Goal: Task Accomplishment & Management: Manage account settings

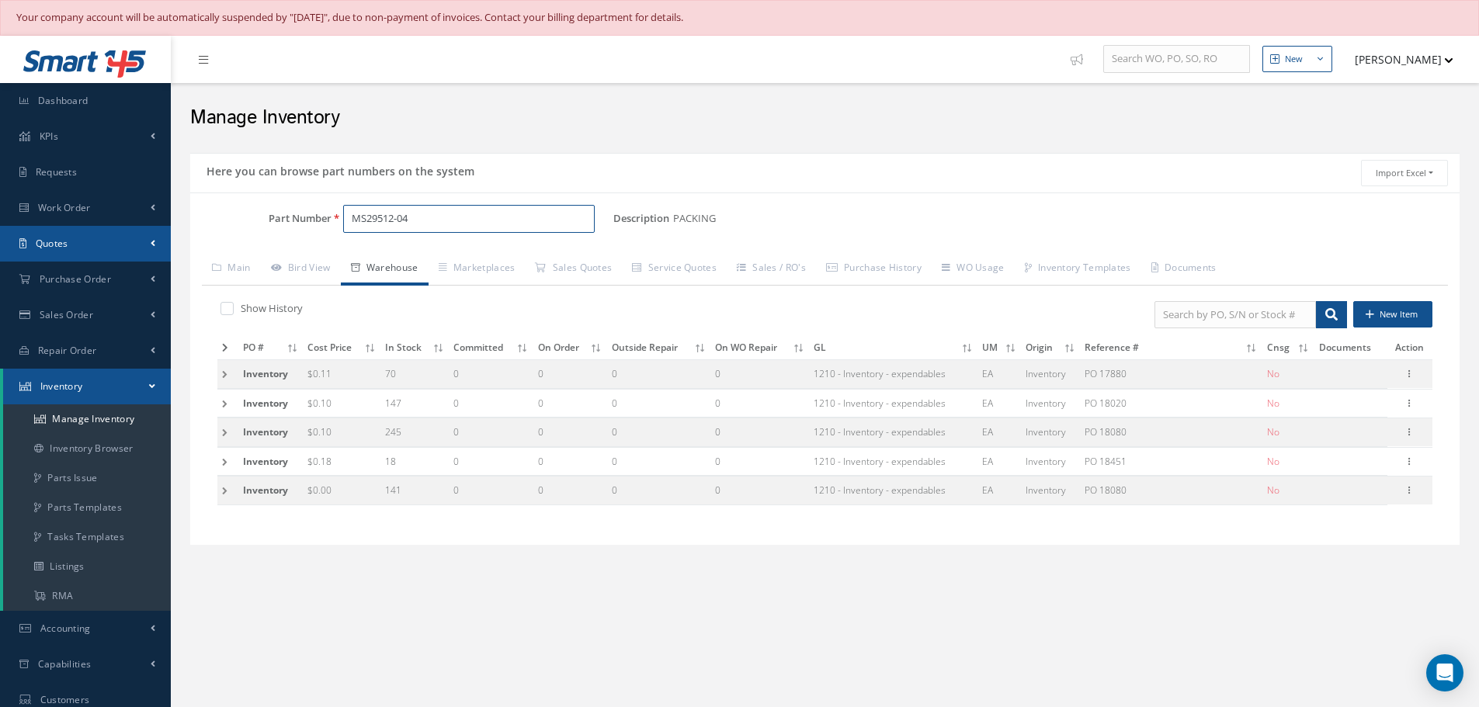
drag, startPoint x: 413, startPoint y: 224, endPoint x: 116, endPoint y: 253, distance: 298.0
click at [116, 253] on div "Smart 145 Dashboard KPIs Work Order Accounting Requests Work Order" at bounding box center [739, 484] width 1479 height 897
click at [499, 216] on input "MS29512-04" at bounding box center [469, 219] width 252 height 28
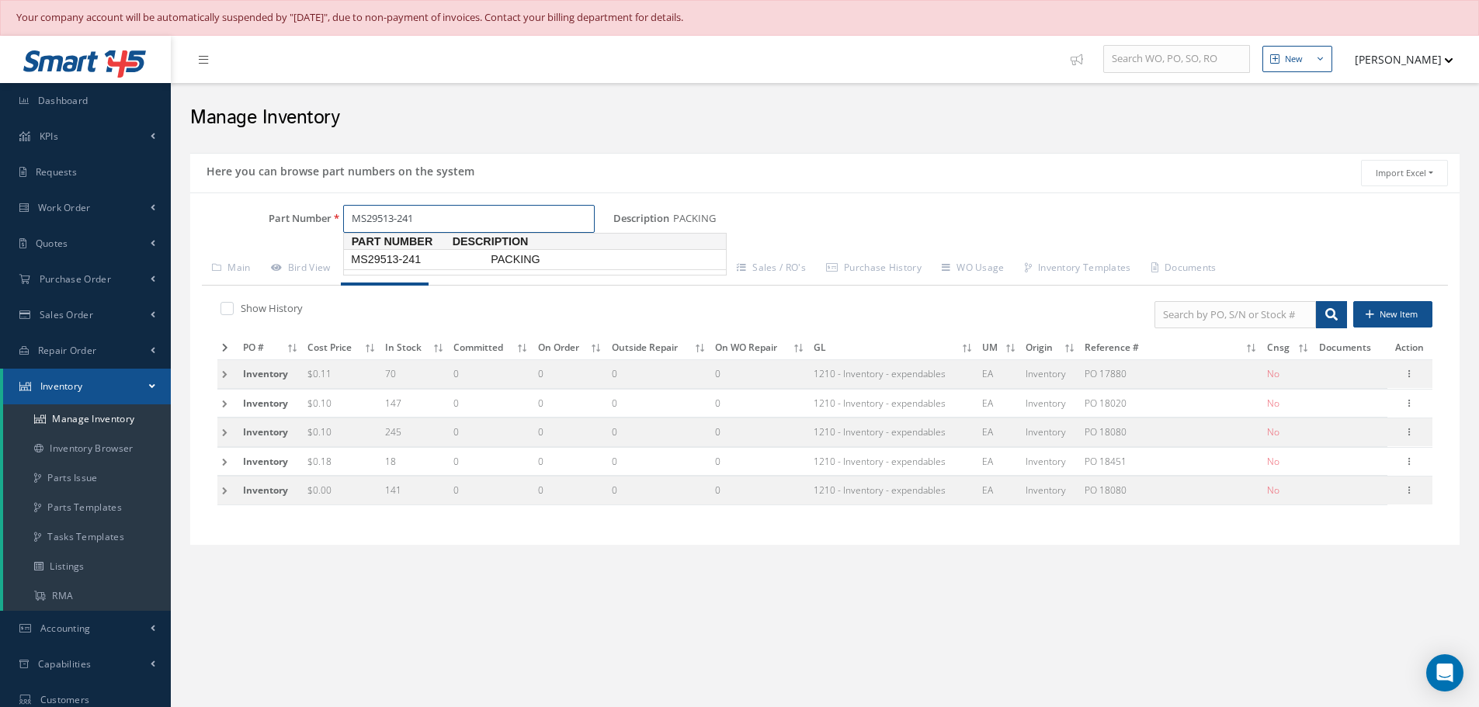
click at [469, 264] on span "MS29513-241" at bounding box center [418, 260] width 140 height 16
type input "MS29513-241"
click at [1412, 406] on icon at bounding box center [1410, 402] width 16 height 12
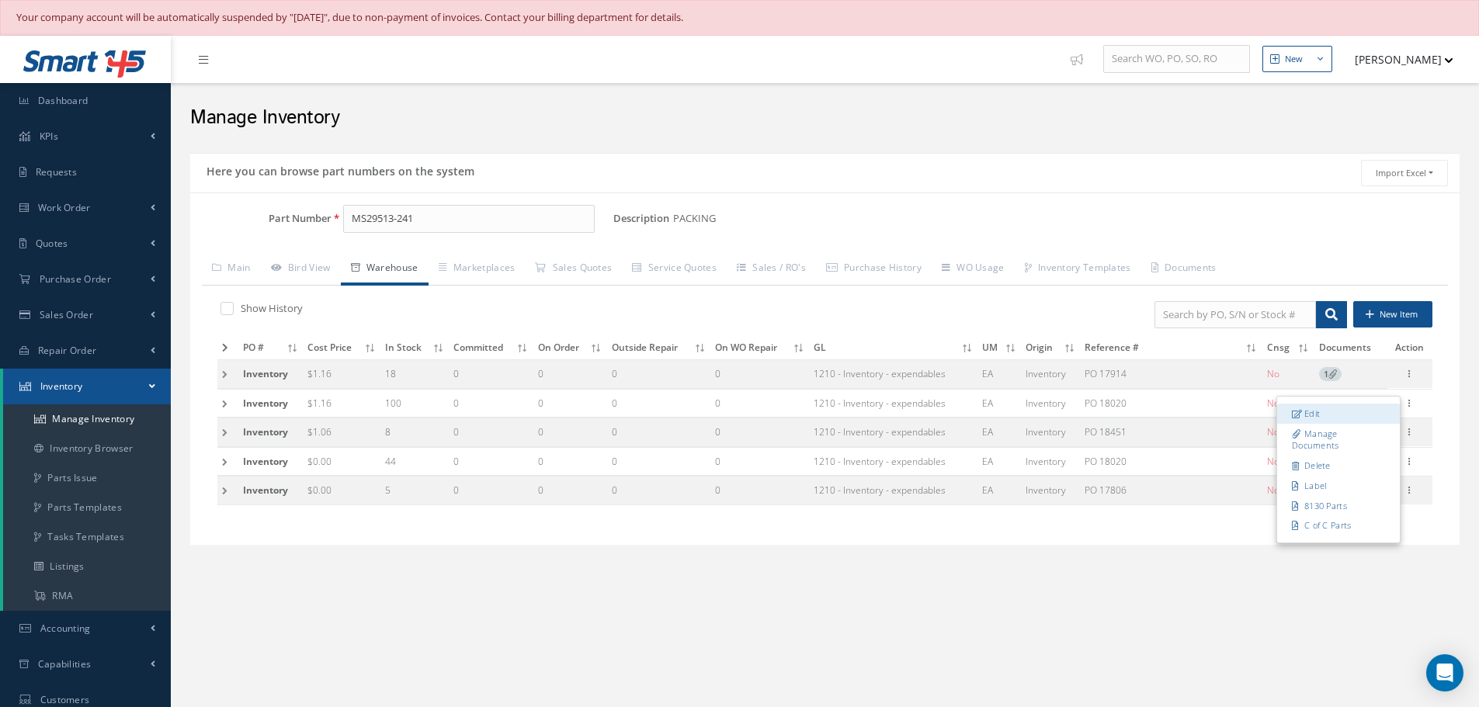
click at [1388, 413] on link "Edit" at bounding box center [1338, 414] width 123 height 20
type input "1.16"
type input "02/26/2018"
type input "100"
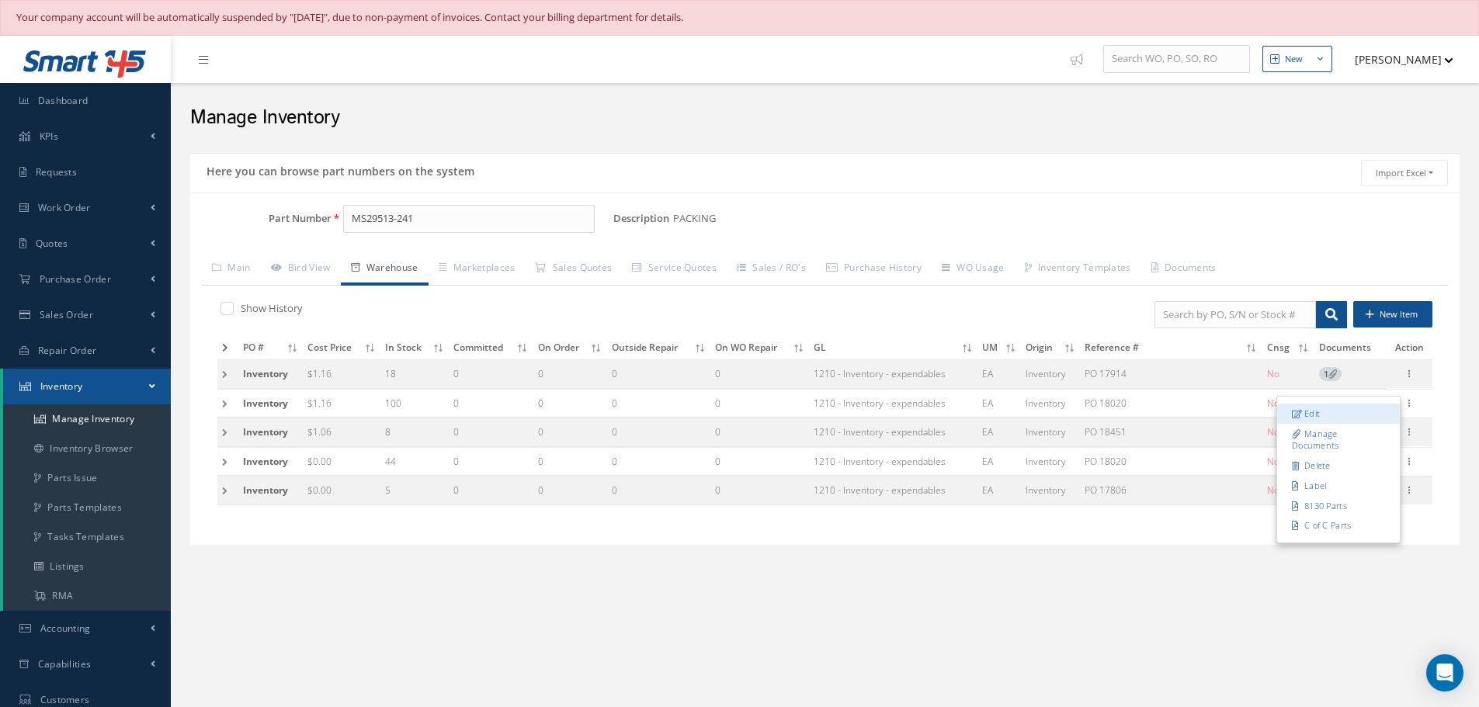
type input "NB-9-1"
type input "PARKER HANNIFIN COR-MAN"
type input "06/01/2032"
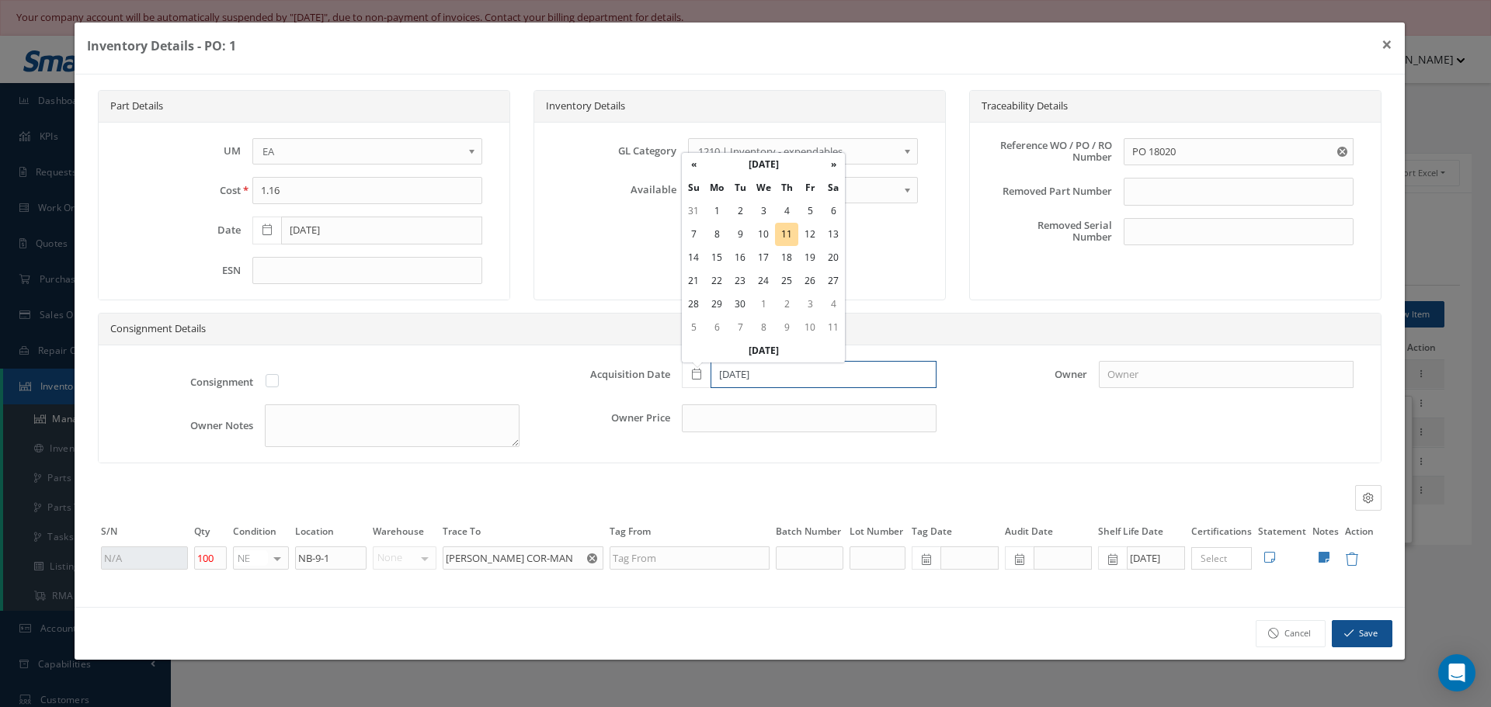
drag, startPoint x: 743, startPoint y: 384, endPoint x: 641, endPoint y: 403, distance: 103.4
click at [641, 403] on div "Acquisition Date 02/26/2018" at bounding box center [739, 383] width 417 height 44
type input "03/06/2018"
click at [950, 397] on div "Owner" at bounding box center [1156, 383] width 417 height 44
drag, startPoint x: 808, startPoint y: 380, endPoint x: 644, endPoint y: 405, distance: 165.8
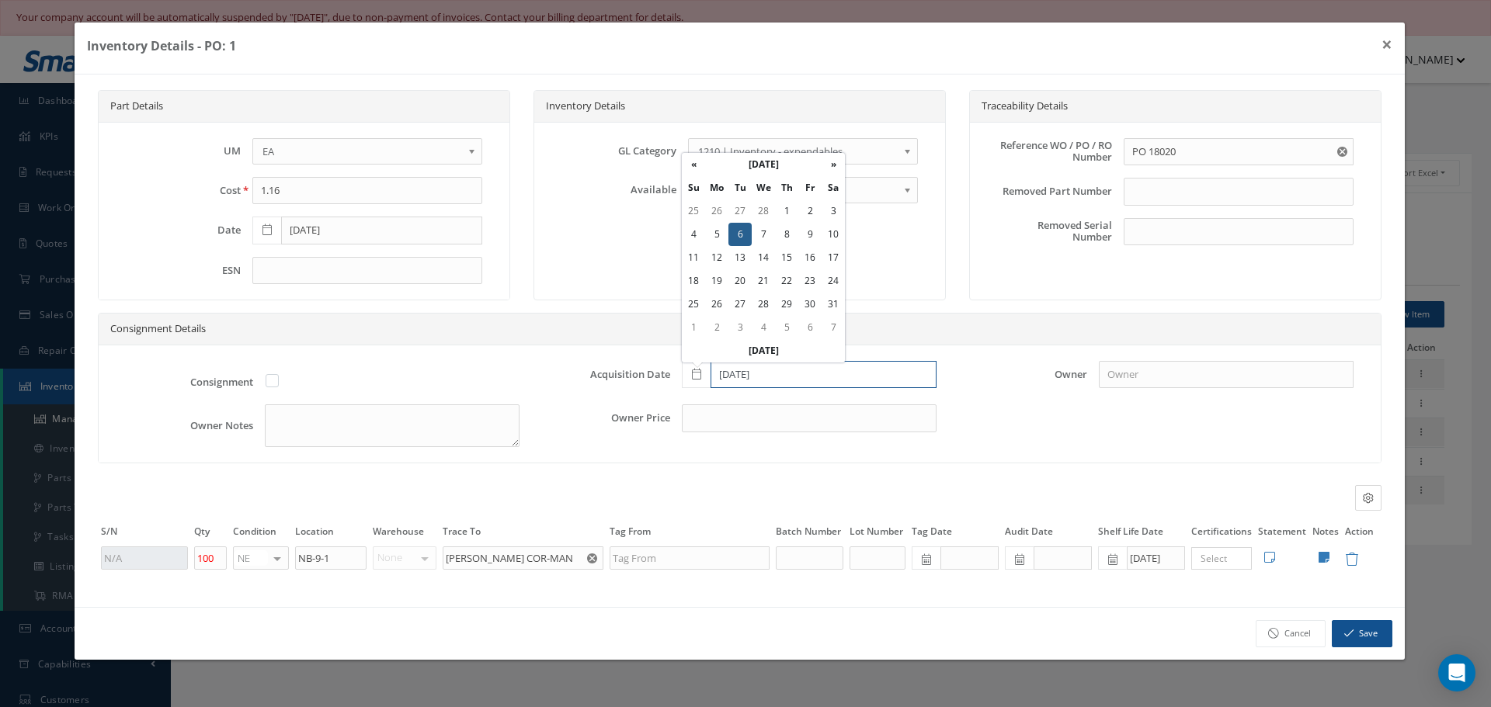
click at [644, 405] on div "Consignment Acquisition Date 03/06/2018 Owner Owner Notes Owner Price" at bounding box center [740, 405] width 1282 height 118
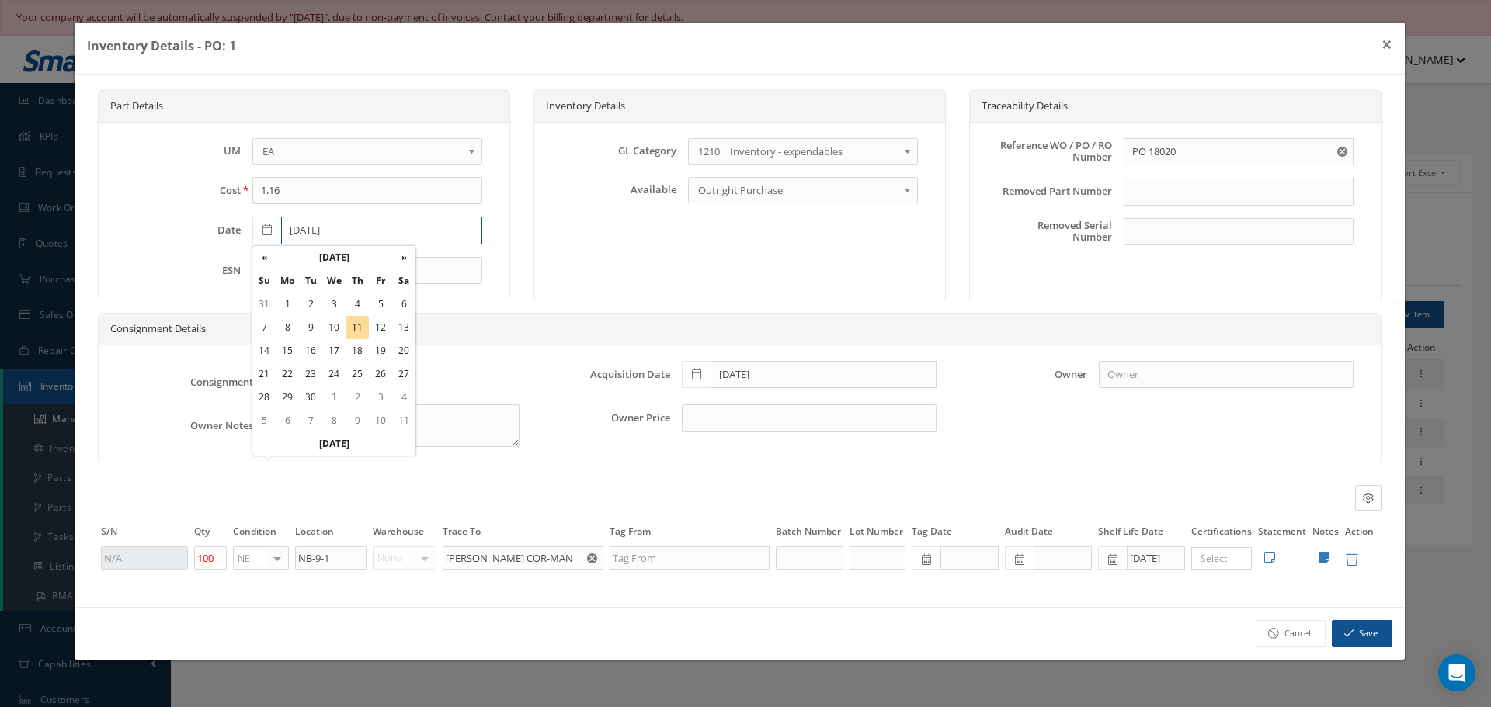
drag, startPoint x: 371, startPoint y: 233, endPoint x: 85, endPoint y: 207, distance: 287.0
click at [85, 207] on div "Part Details UM CM EA FT Gl IN KT M MM OZ PK Pint LB SF YD EA Cost 1.16 Date 02…" at bounding box center [740, 341] width 1330 height 533
paste input "3/0"
type input "03/06/2018"
click at [1073, 450] on div "Consignment Acquisition Date 03/06/2018 Owner Owner Notes Owner Price" at bounding box center [740, 405] width 1282 height 118
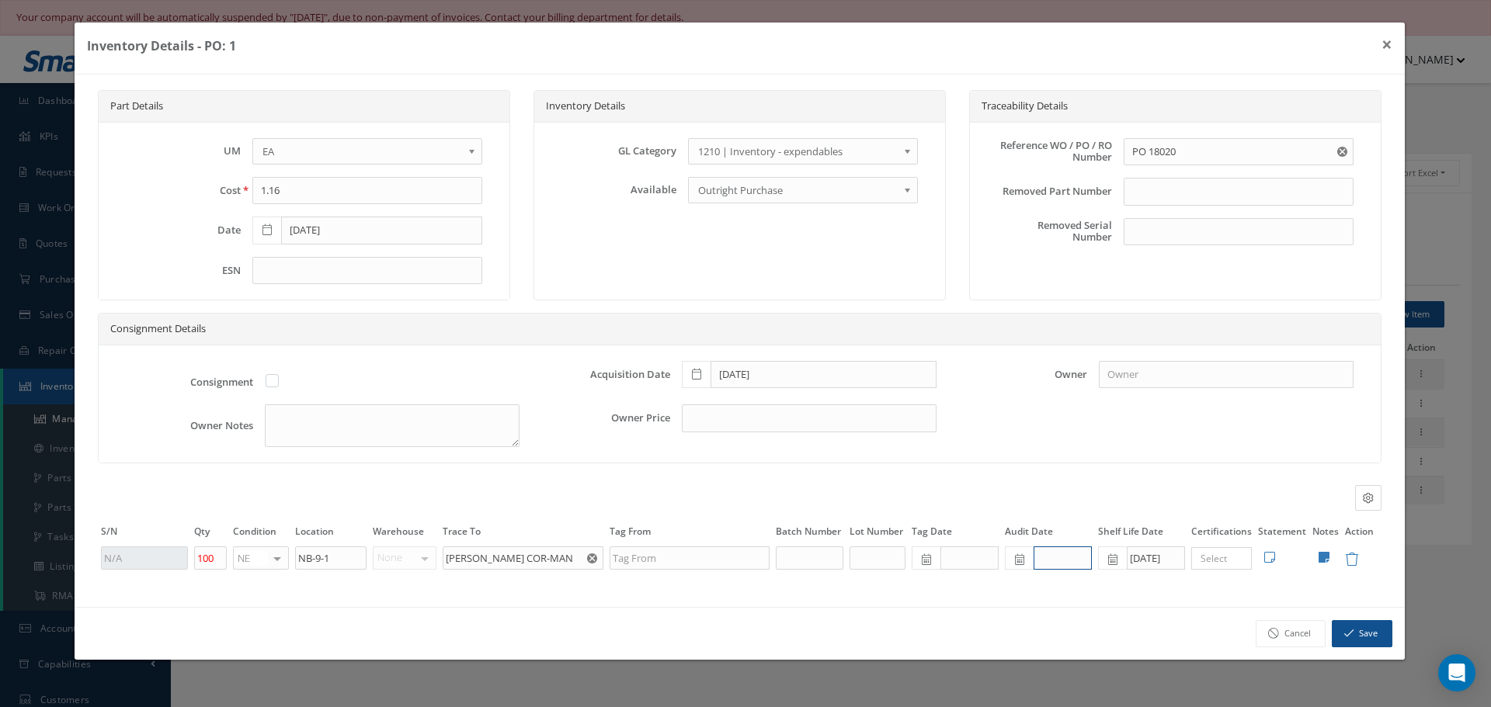
click at [1055, 561] on input "text" at bounding box center [1063, 558] width 58 height 23
click at [1112, 422] on td "11" at bounding box center [1111, 419] width 23 height 23
type input "[DATE]"
click at [964, 550] on input "text" at bounding box center [969, 558] width 58 height 23
click at [919, 351] on th "«" at bounding box center [924, 350] width 23 height 23
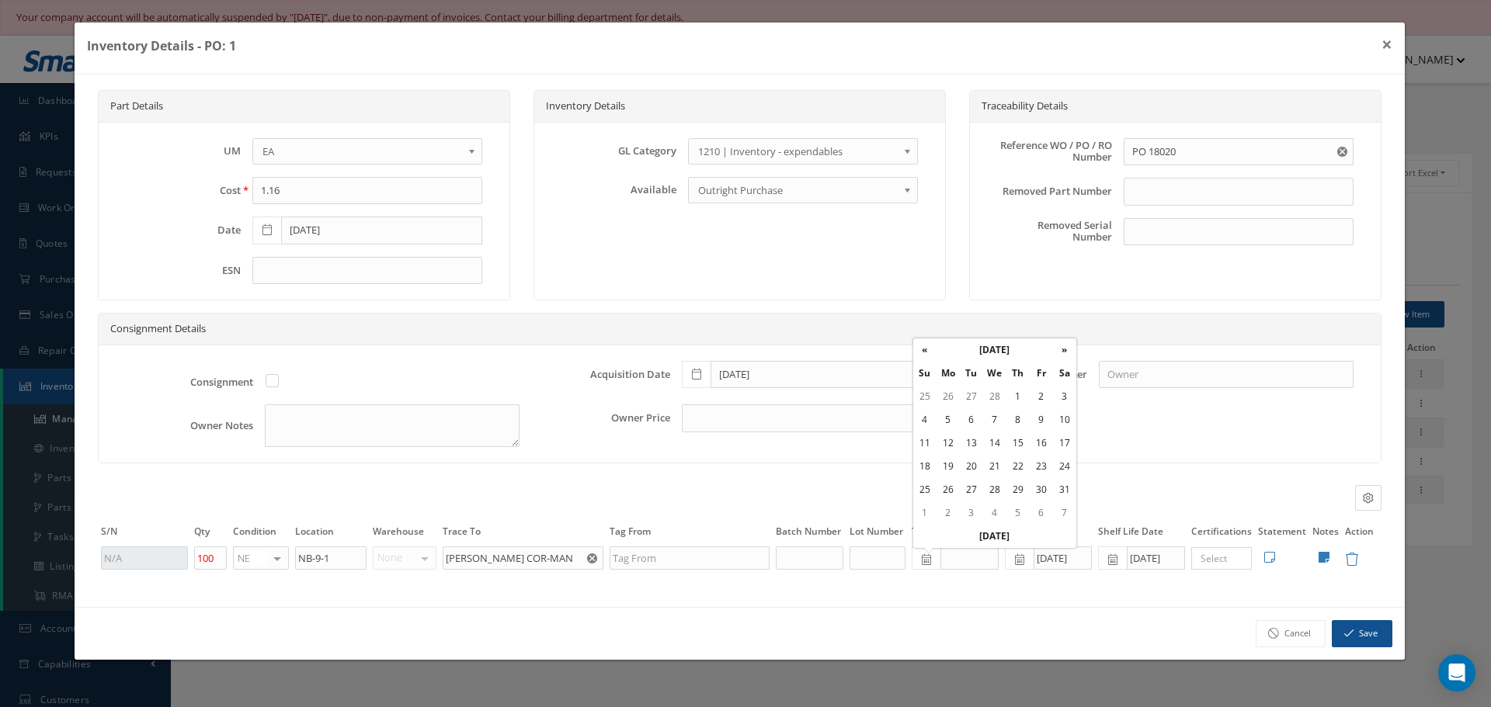
click at [970, 421] on td "6" at bounding box center [971, 419] width 23 height 23
type input "03/06/2018"
click at [891, 569] on input "text" at bounding box center [877, 558] width 56 height 23
click at [1098, 470] on div "Consignment Details Consignment Acquisition Date 03/06/2018 Owner Owner Notes O…" at bounding box center [739, 396] width 1307 height 166
click at [1359, 628] on button "Save" at bounding box center [1362, 633] width 61 height 27
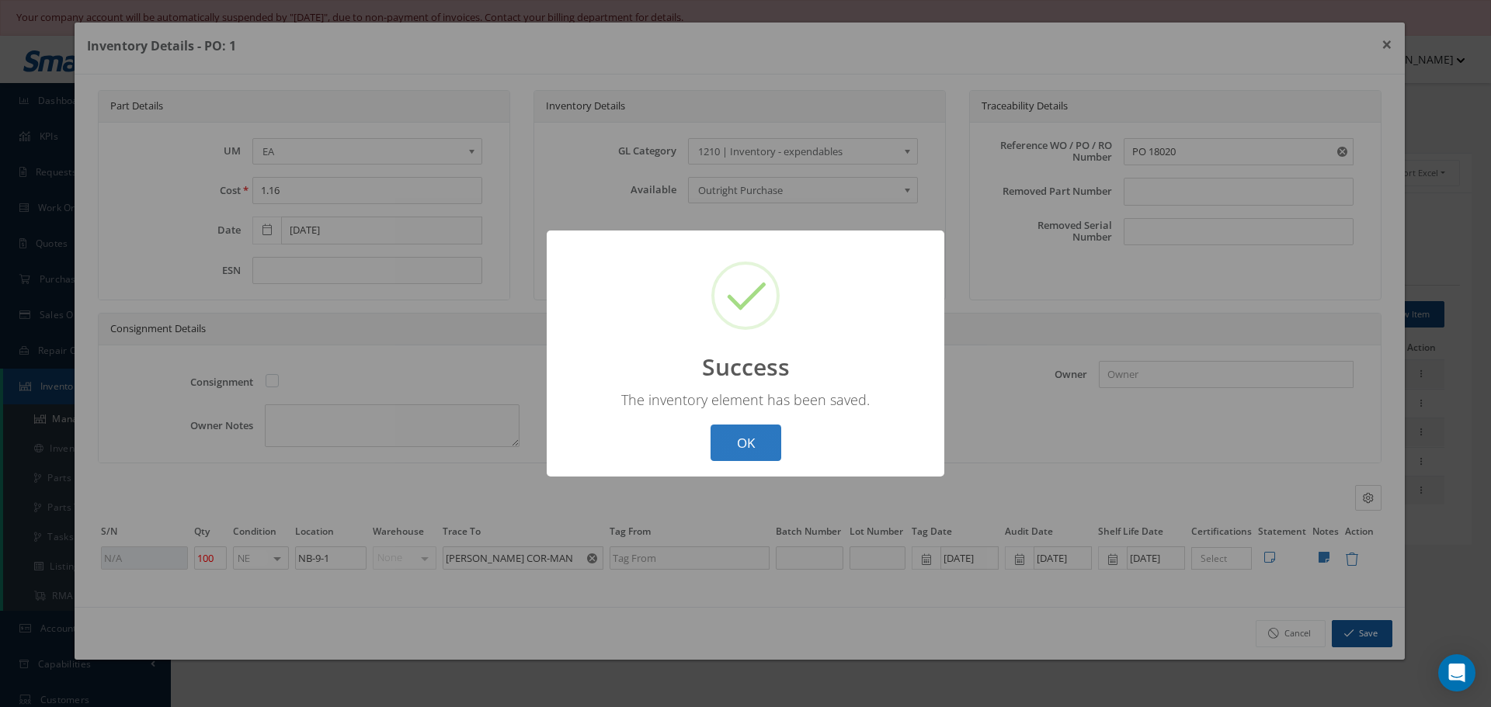
click at [745, 433] on button "OK" at bounding box center [745, 443] width 71 height 36
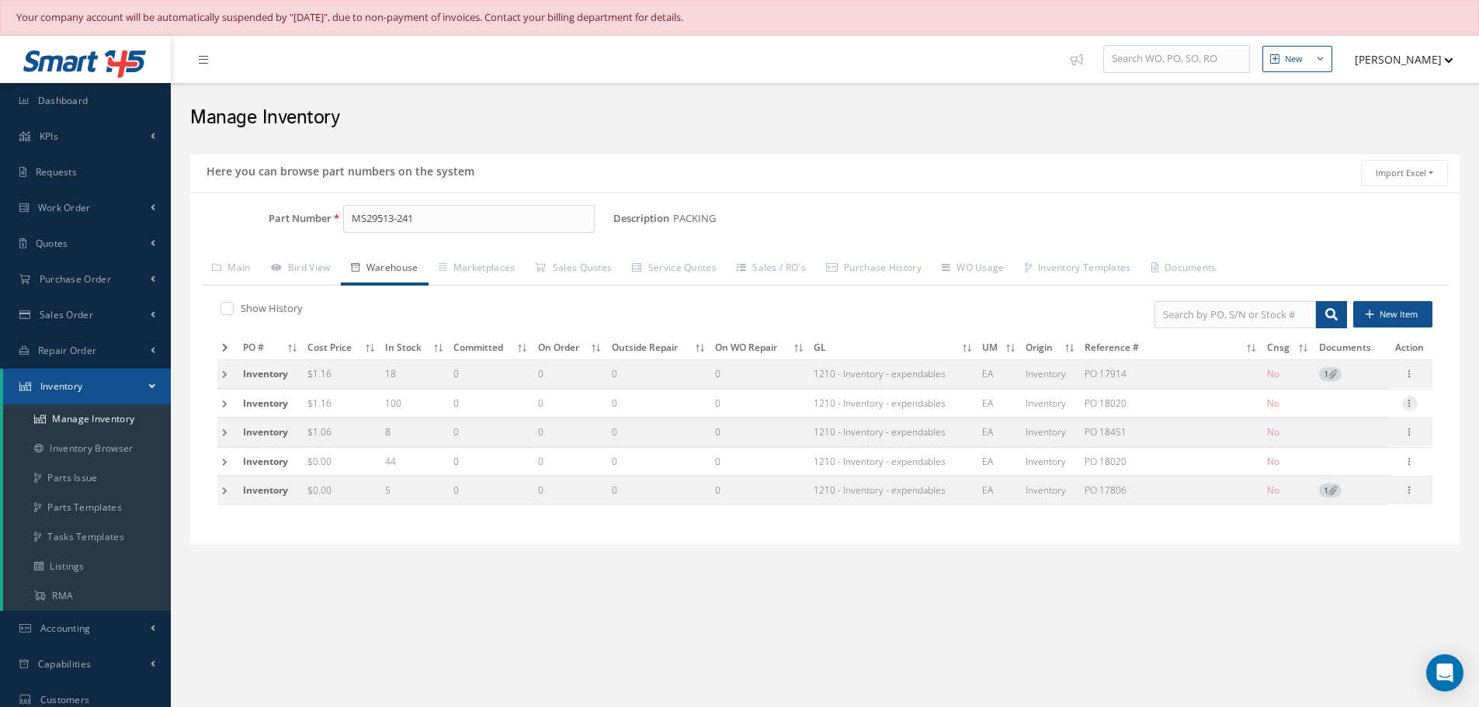
click at [1408, 405] on icon at bounding box center [1410, 402] width 16 height 12
click at [1318, 481] on link "Label" at bounding box center [1338, 485] width 123 height 20
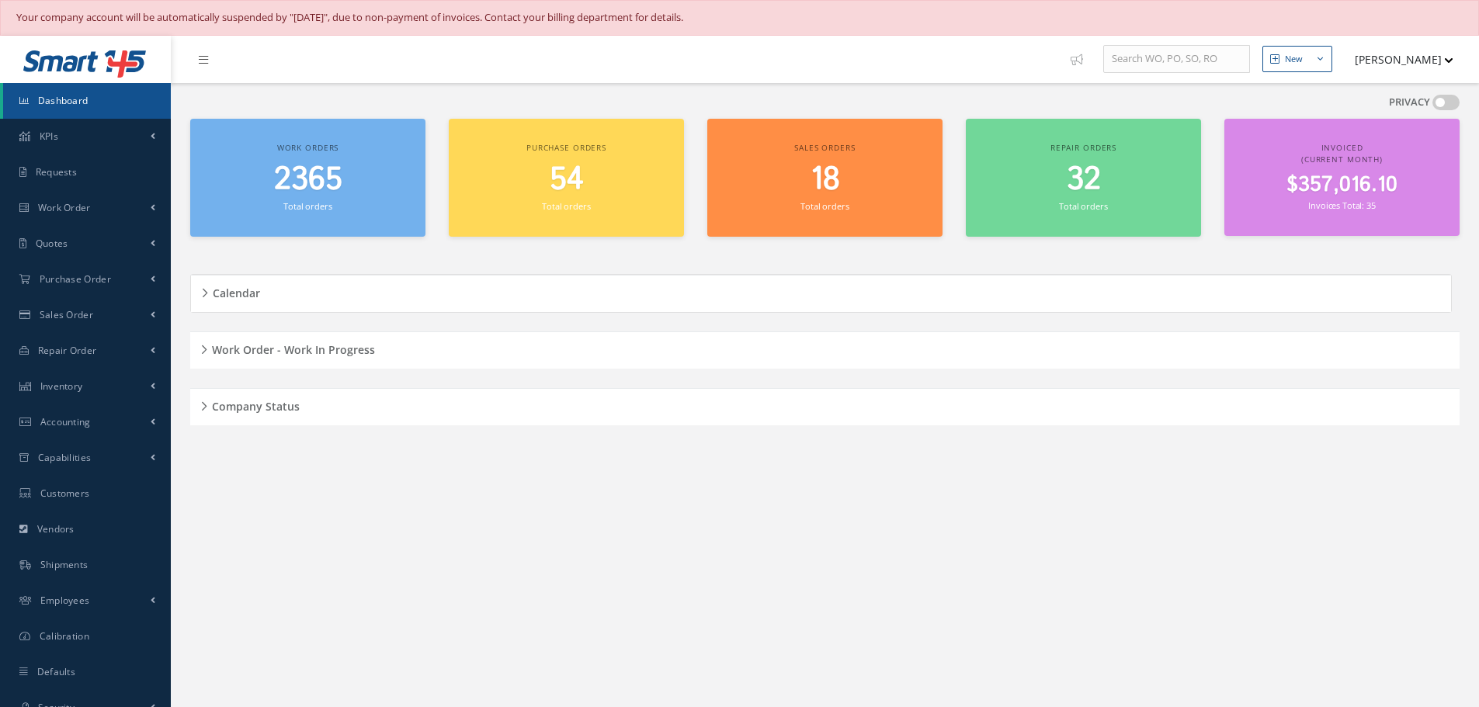
scroll to position [36, 0]
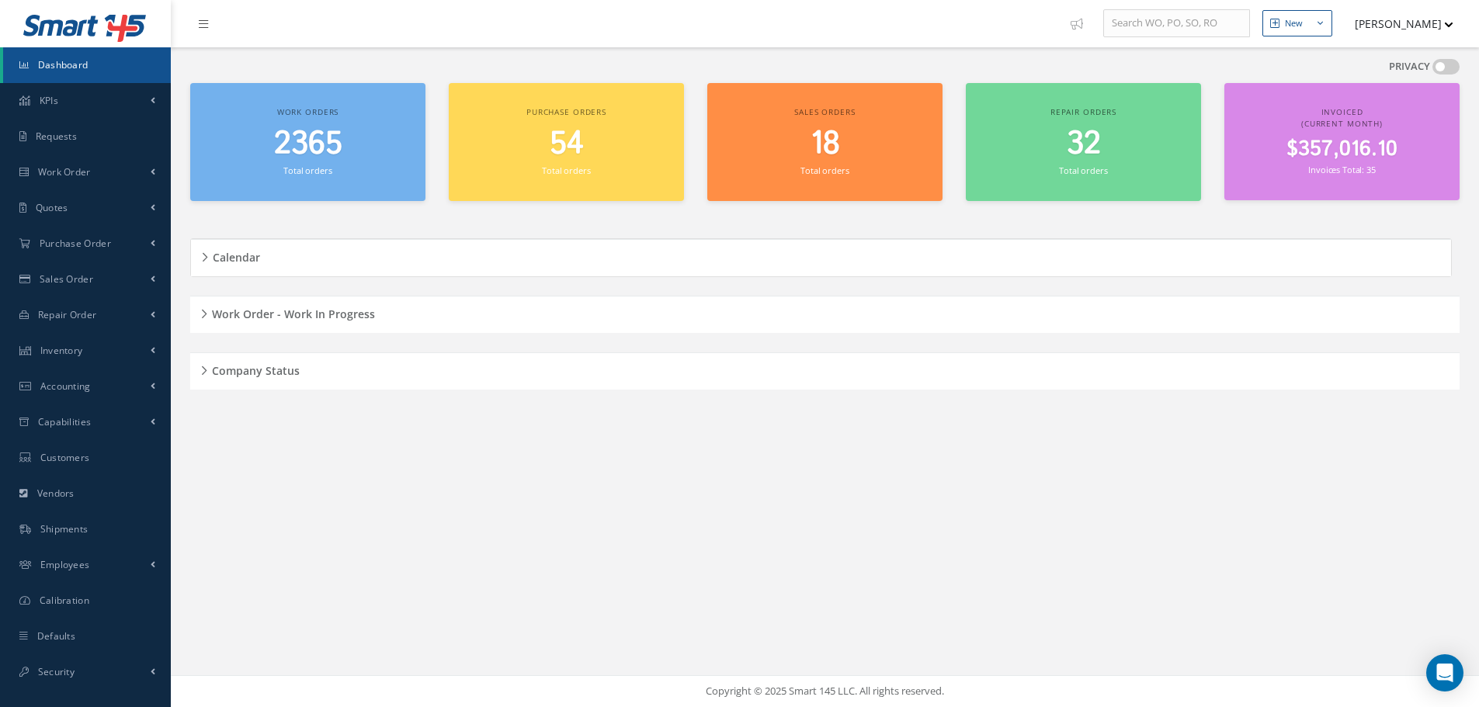
click at [202, 308] on div "Work Order - Work In Progress" at bounding box center [825, 315] width 1270 height 24
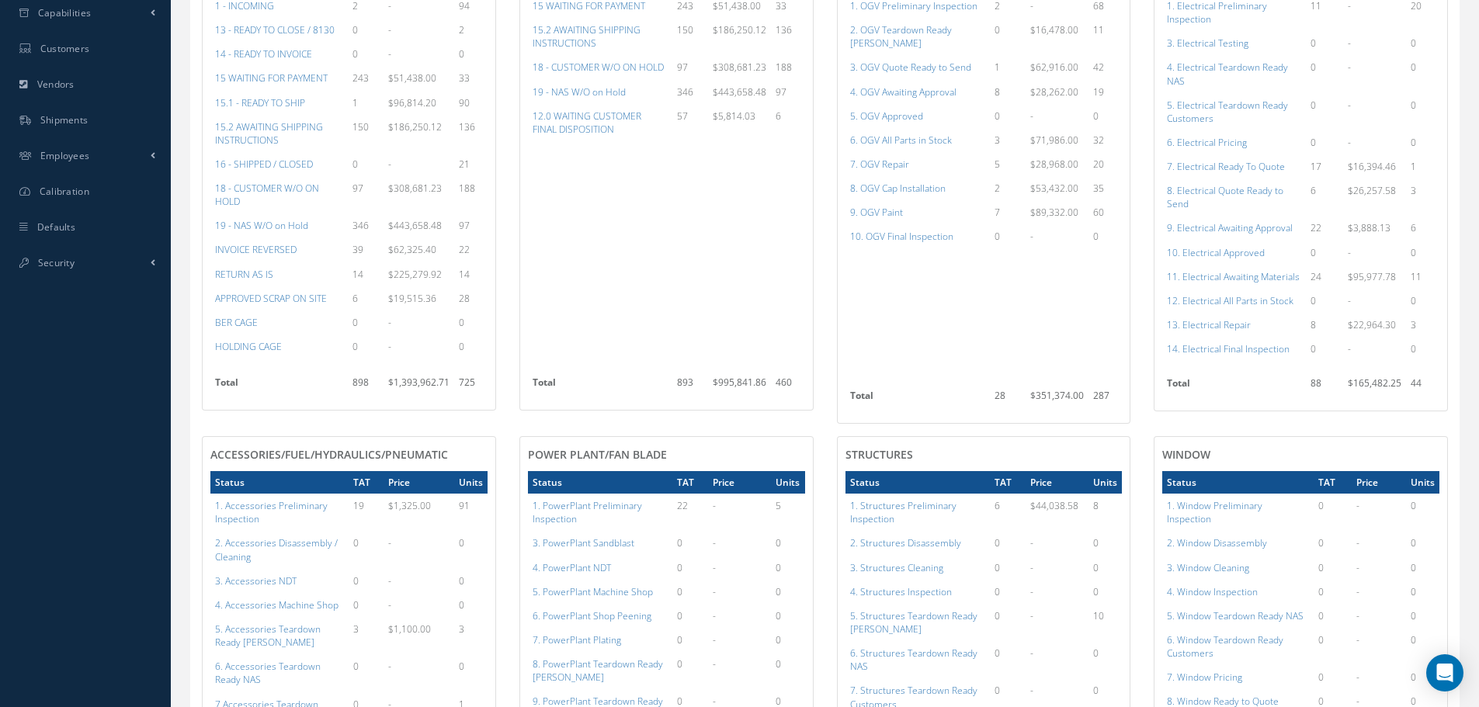
scroll to position [812, 0]
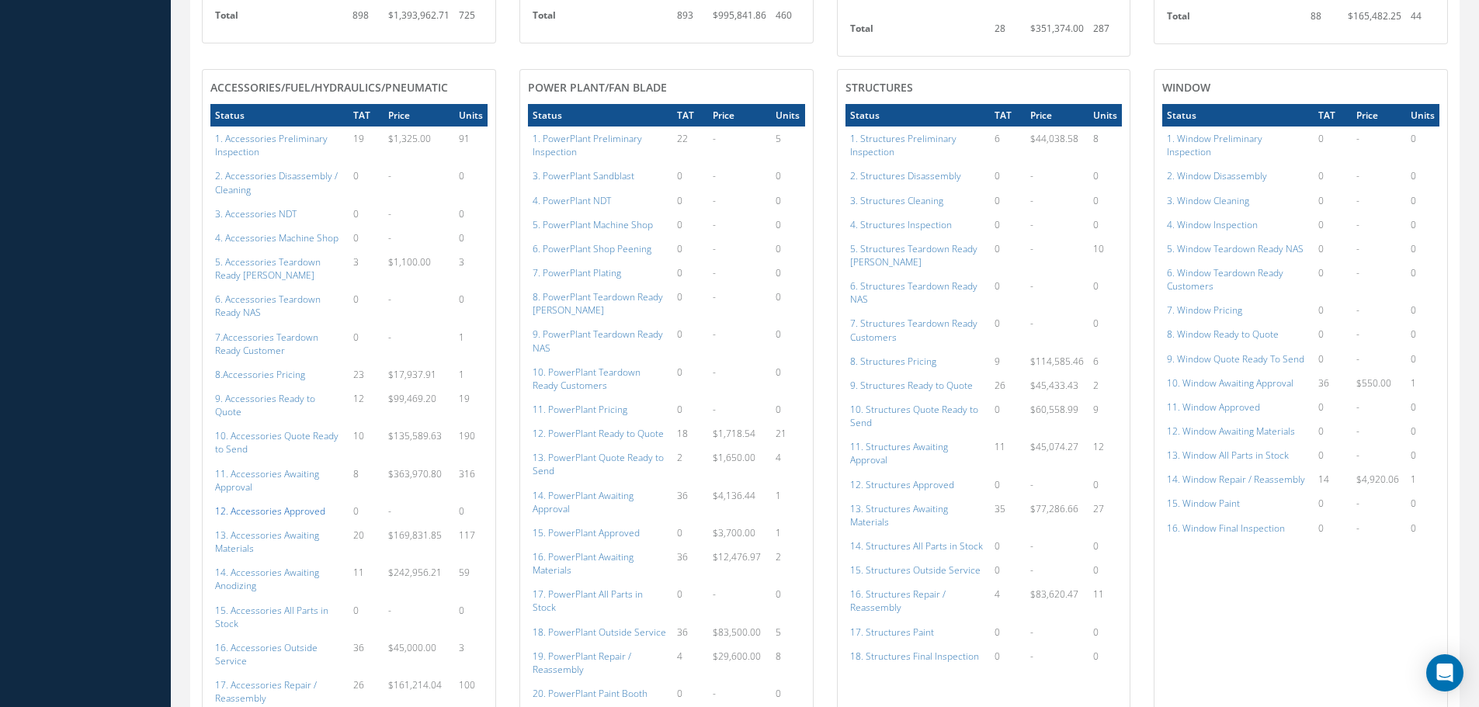
click at [280, 505] on a=112&excludeInternalCustomer=false&excludeInvoicedOrClosed=true&shop_id=14&filtersHidded"] "12. Accessories Approved" at bounding box center [270, 511] width 110 height 13
click at [612, 526] on a=134&excludeInternalCustomer=false&excludeInvoicedOrClosed=true&shop_id=15&filtersHidded"] "15. PowerPlant Approved" at bounding box center [586, 532] width 107 height 13
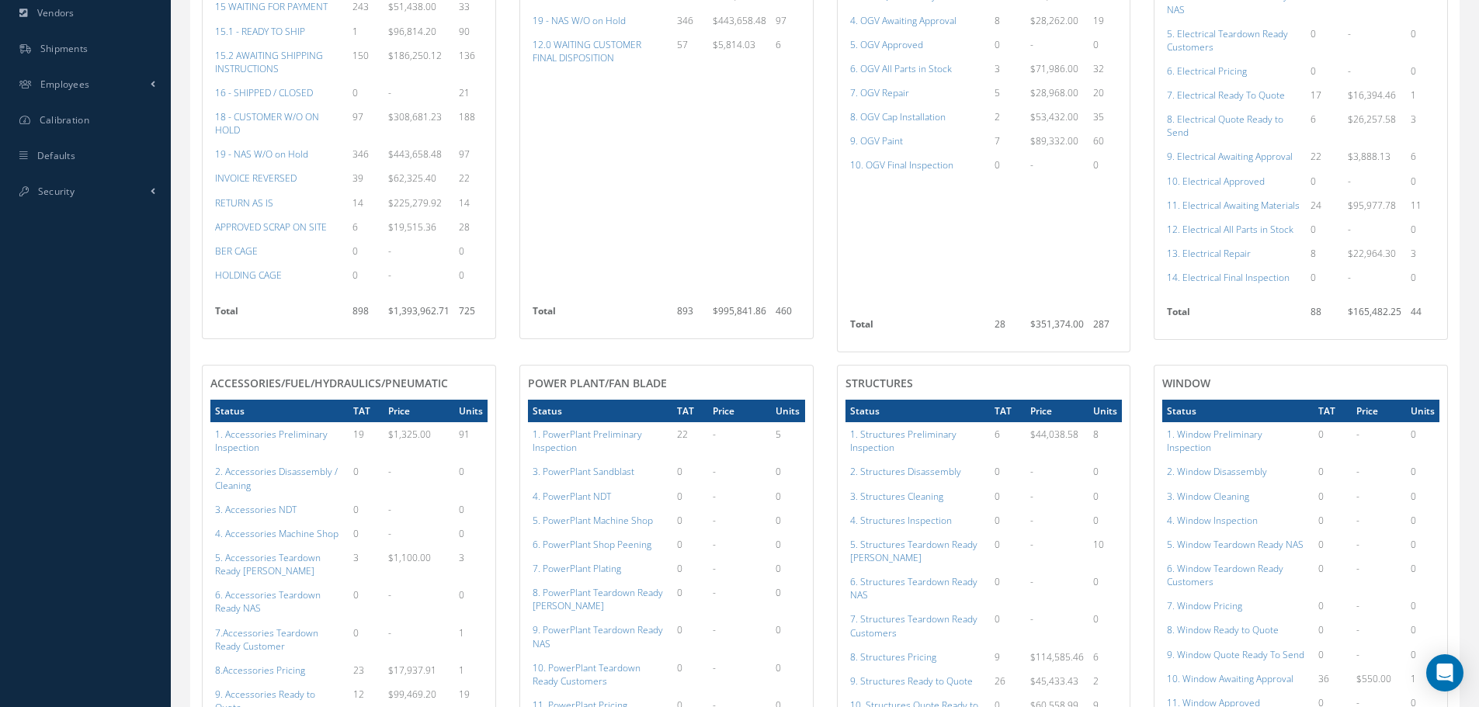
scroll to position [346, 0]
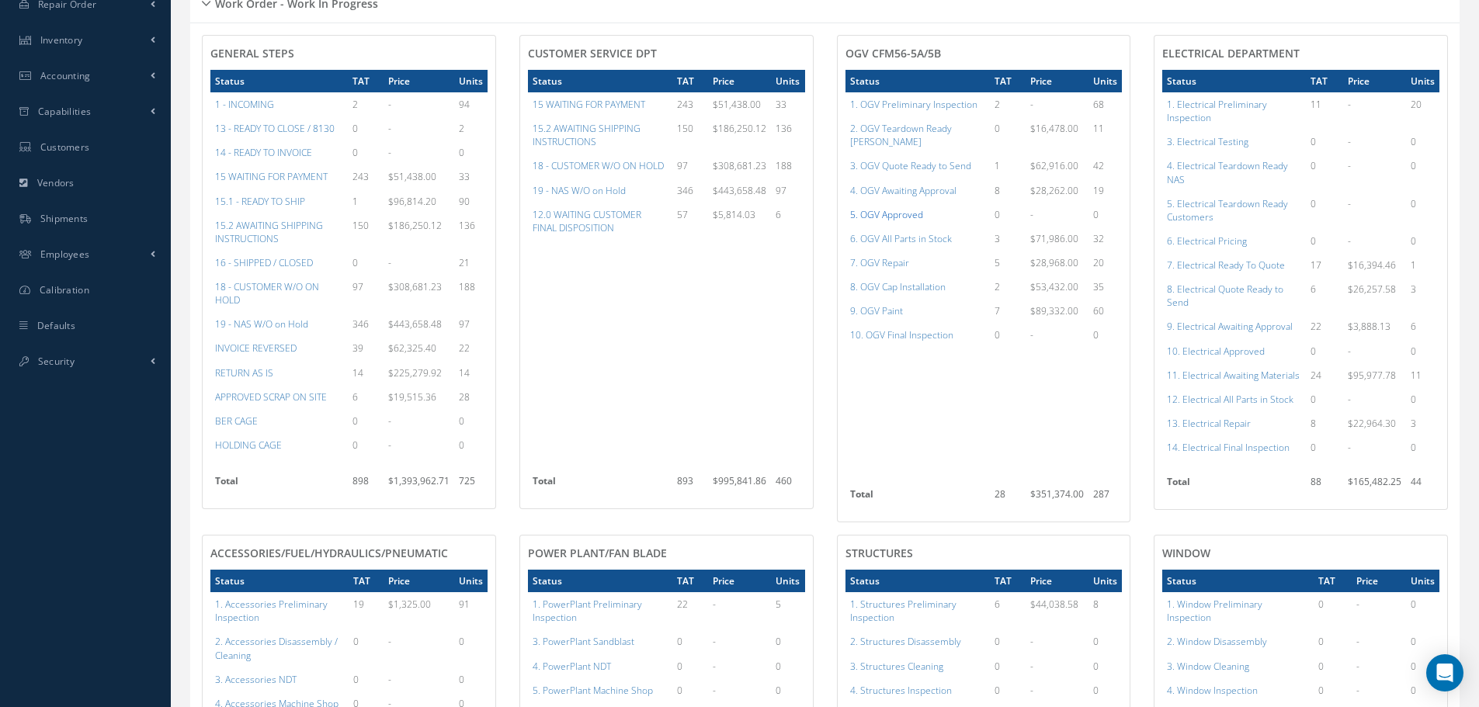
click at [908, 208] on a=78&excludeInternalCustomer=false&excludeInvoicedOrClosed=true&shop_id=15&filtersHidded"] "5. OGV Approved" at bounding box center [886, 214] width 73 height 13
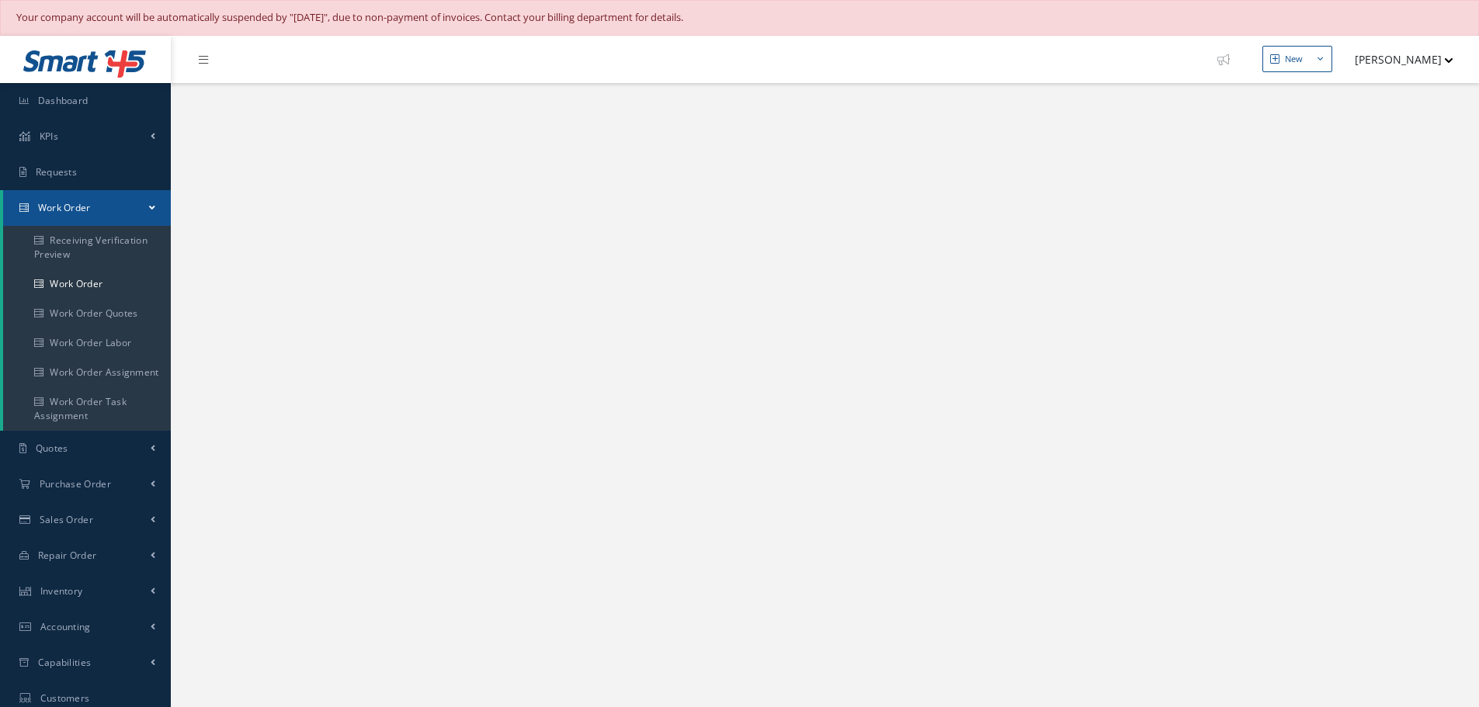
select select "25"
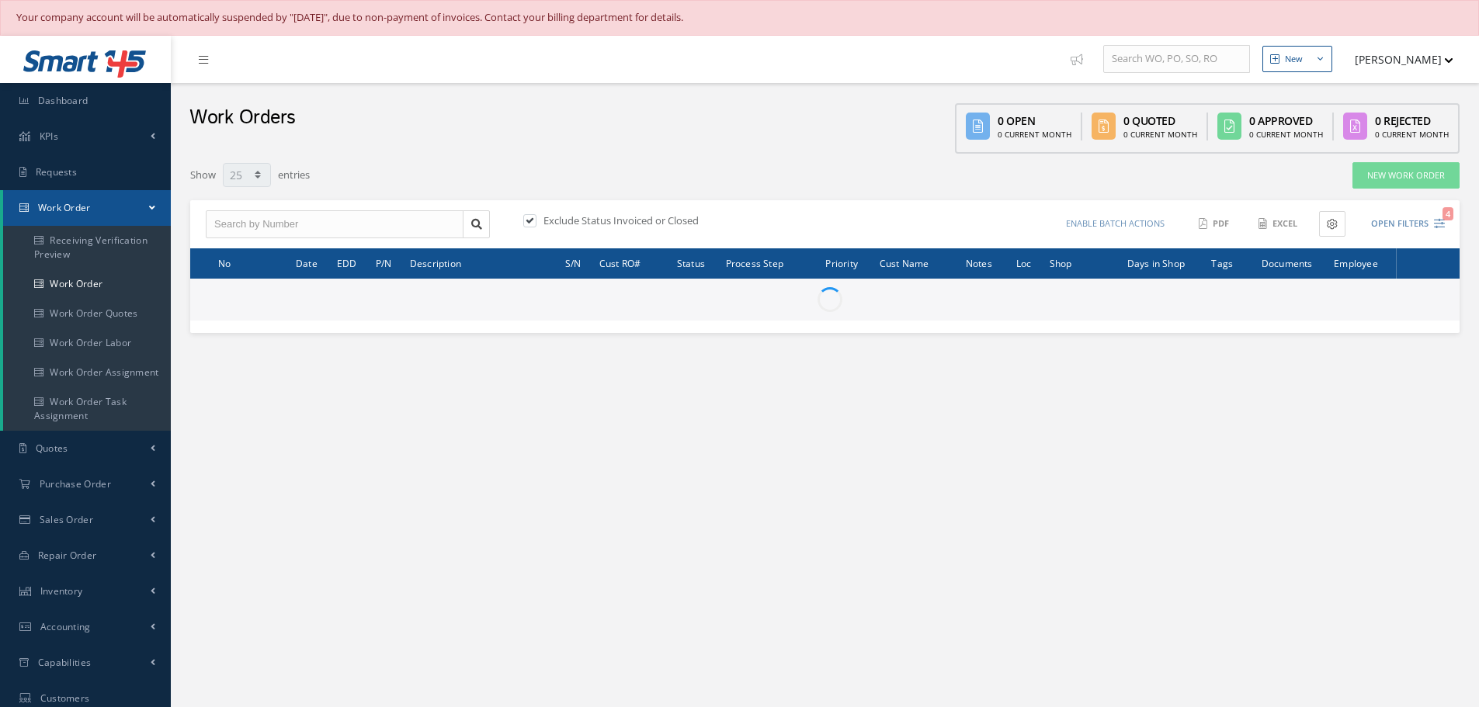
type input "All Work Request"
type input "All Work Performed"
type input "All Status"
type input "WO Part Status"
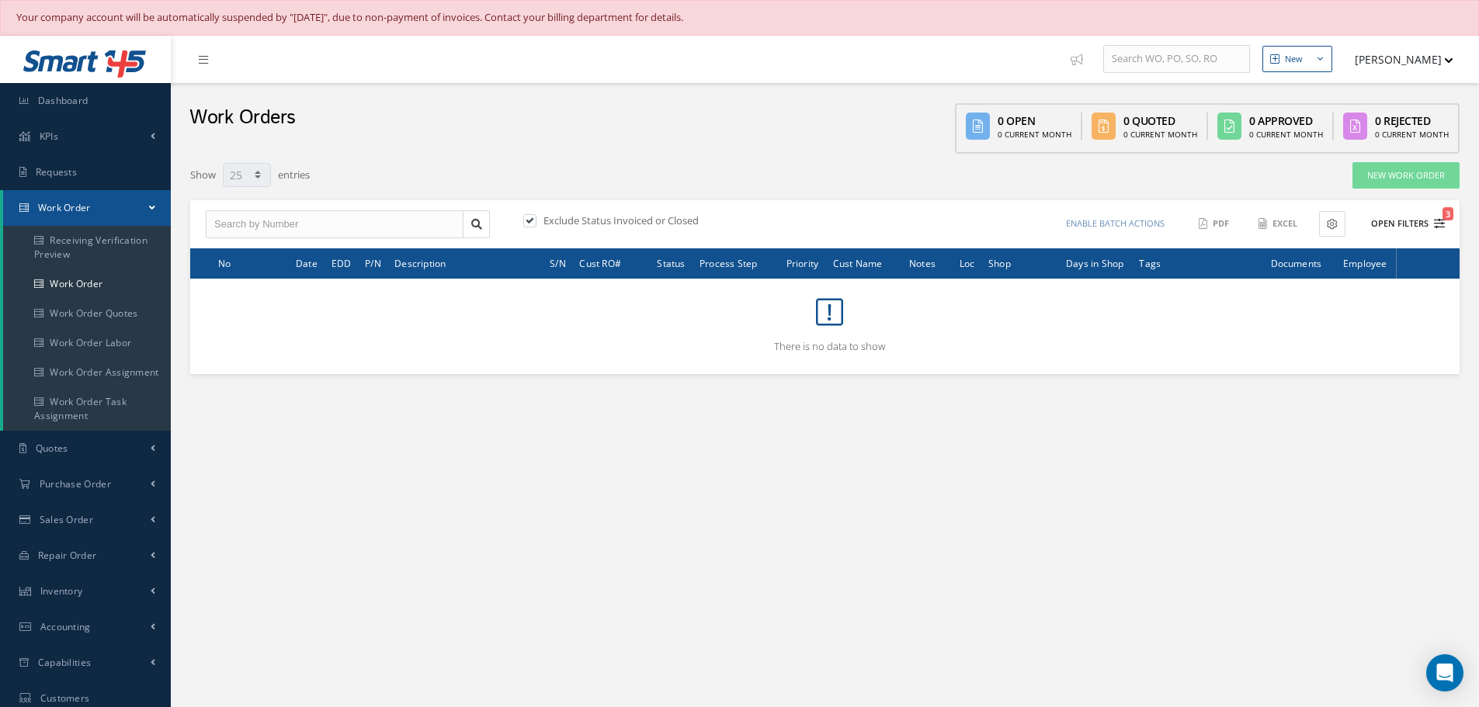
click at [1408, 224] on button "Open Filters 3" at bounding box center [1401, 224] width 88 height 26
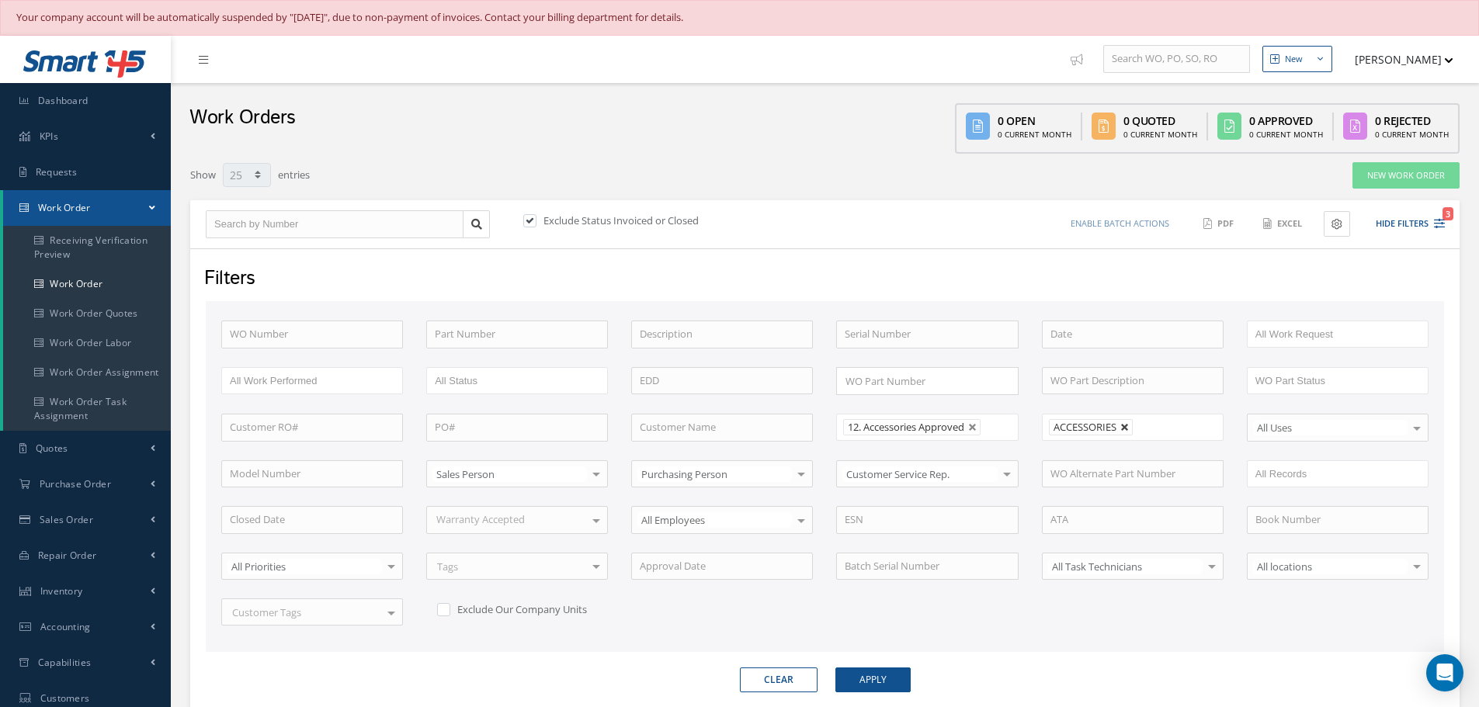
click at [1125, 431] on link at bounding box center [1124, 427] width 9 height 9
type input "All Shops"
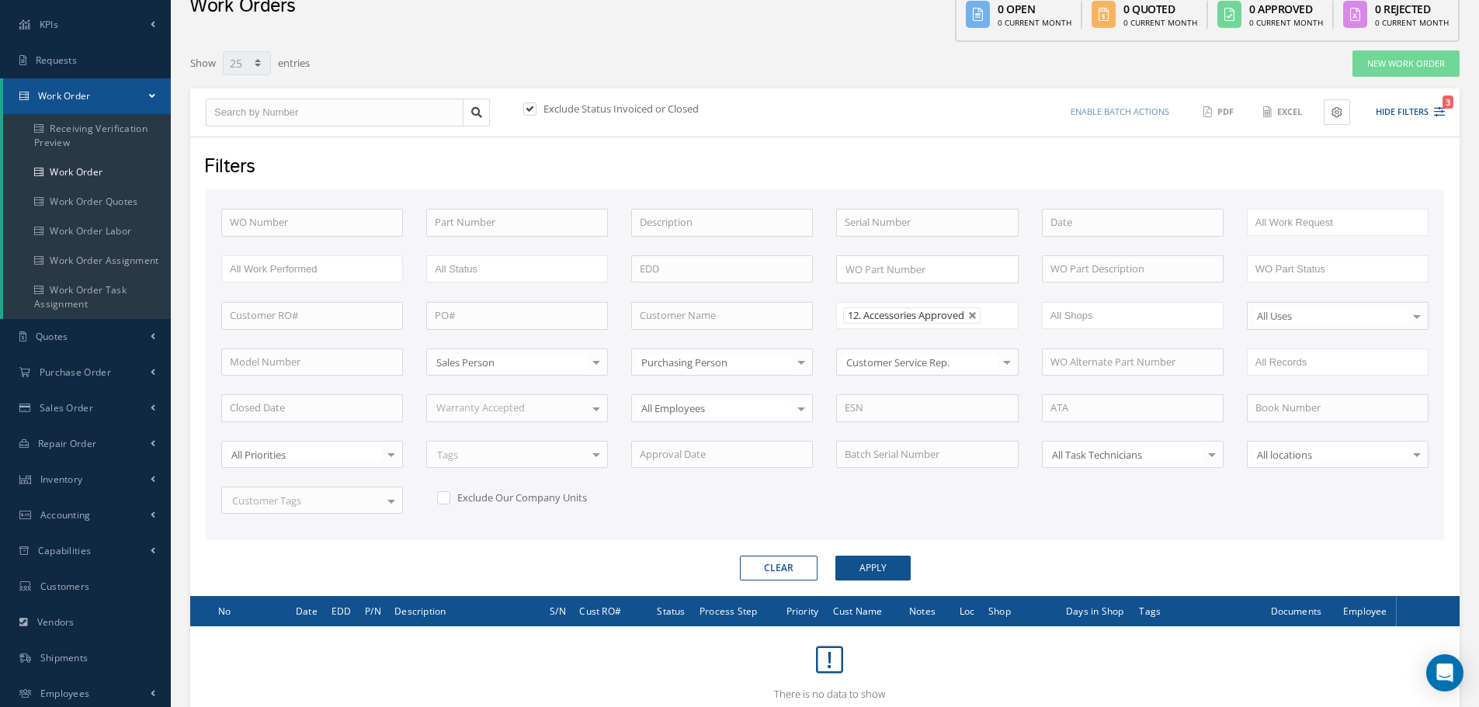
scroll to position [224, 0]
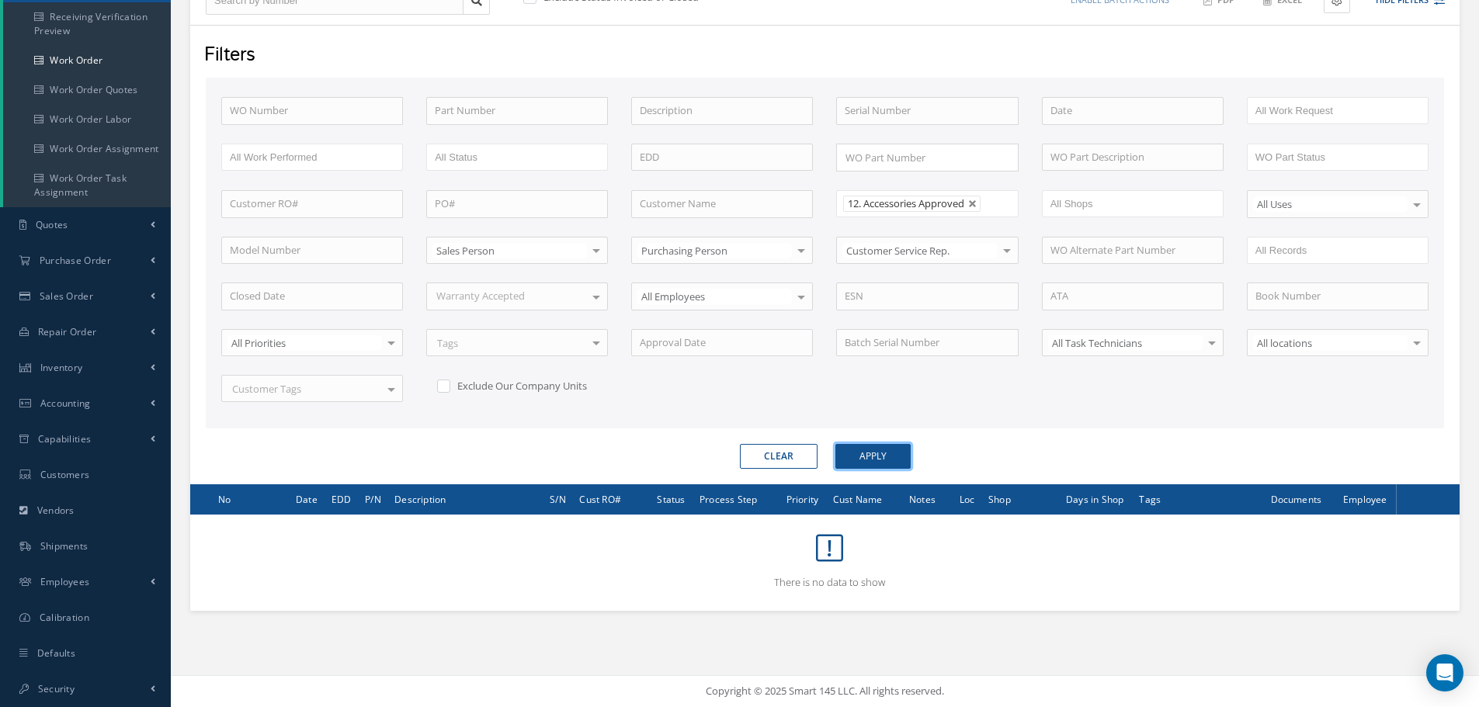
click at [884, 457] on button "Apply" at bounding box center [872, 456] width 75 height 25
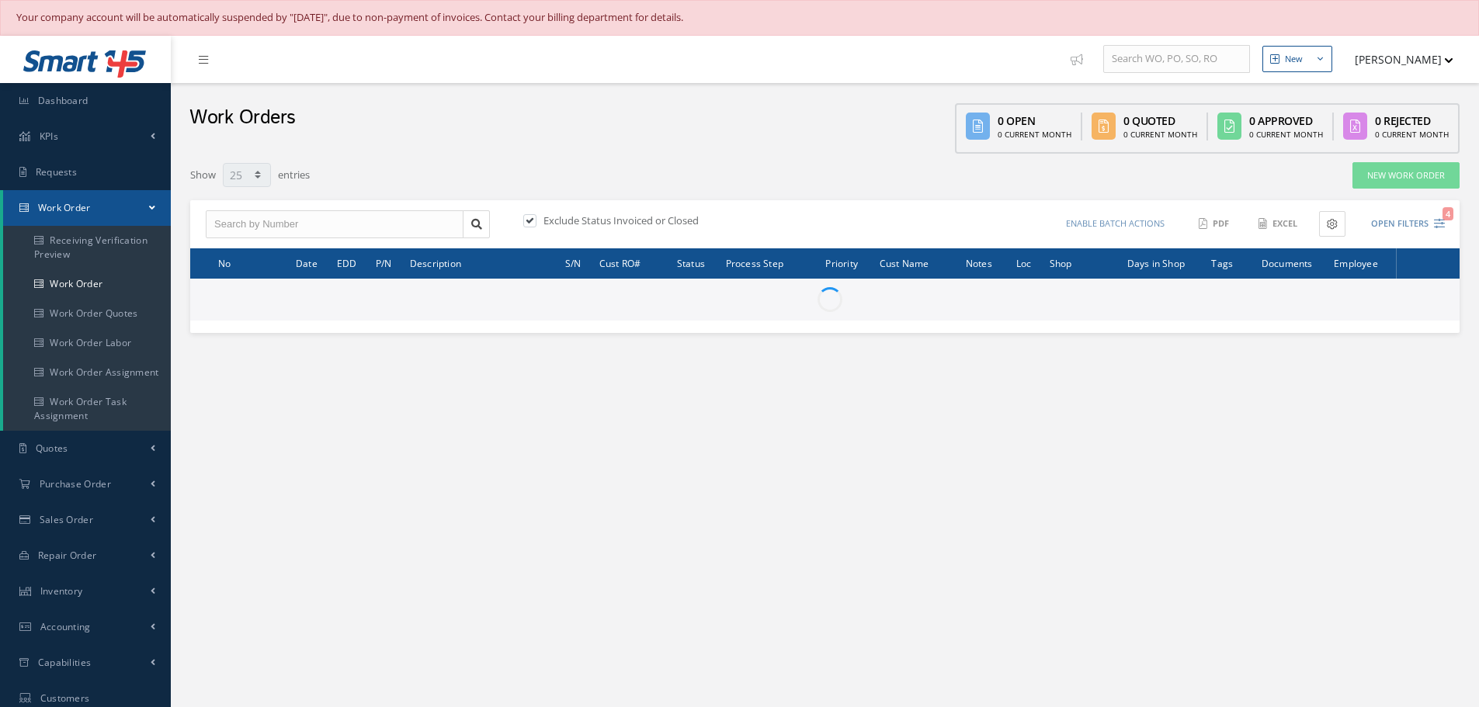
select select "25"
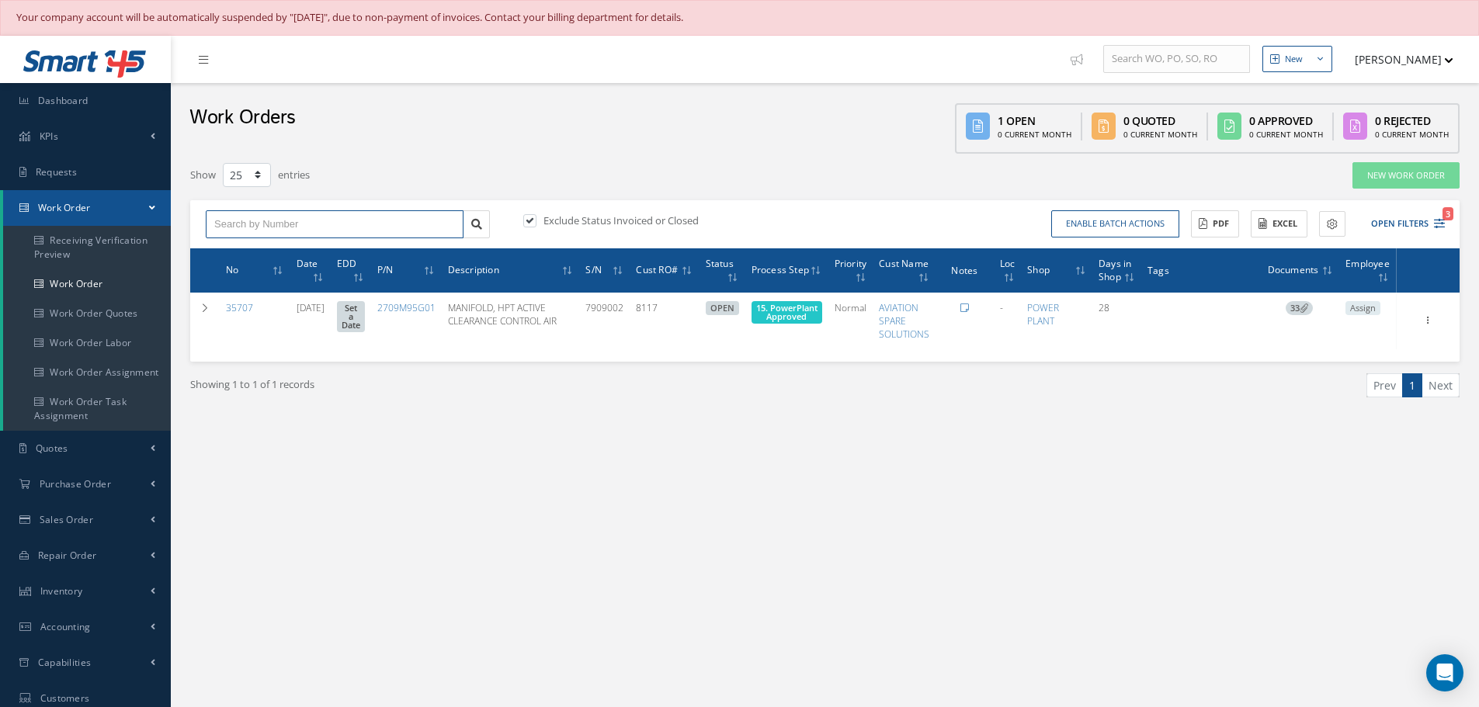
click at [287, 220] on input "text" at bounding box center [335, 224] width 258 height 28
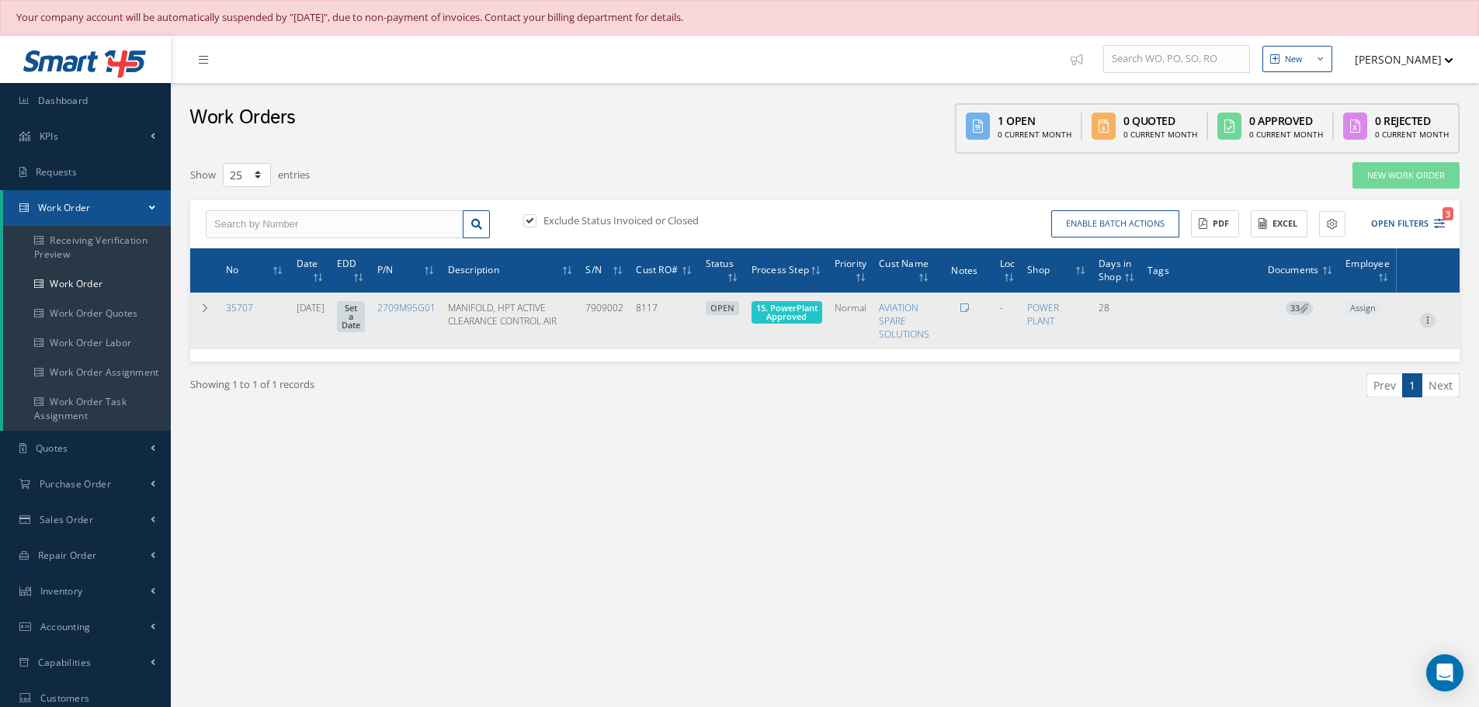
click at [1426, 327] on div at bounding box center [1428, 321] width 16 height 16
click at [1344, 407] on link "Part Issue" at bounding box center [1356, 411] width 123 height 20
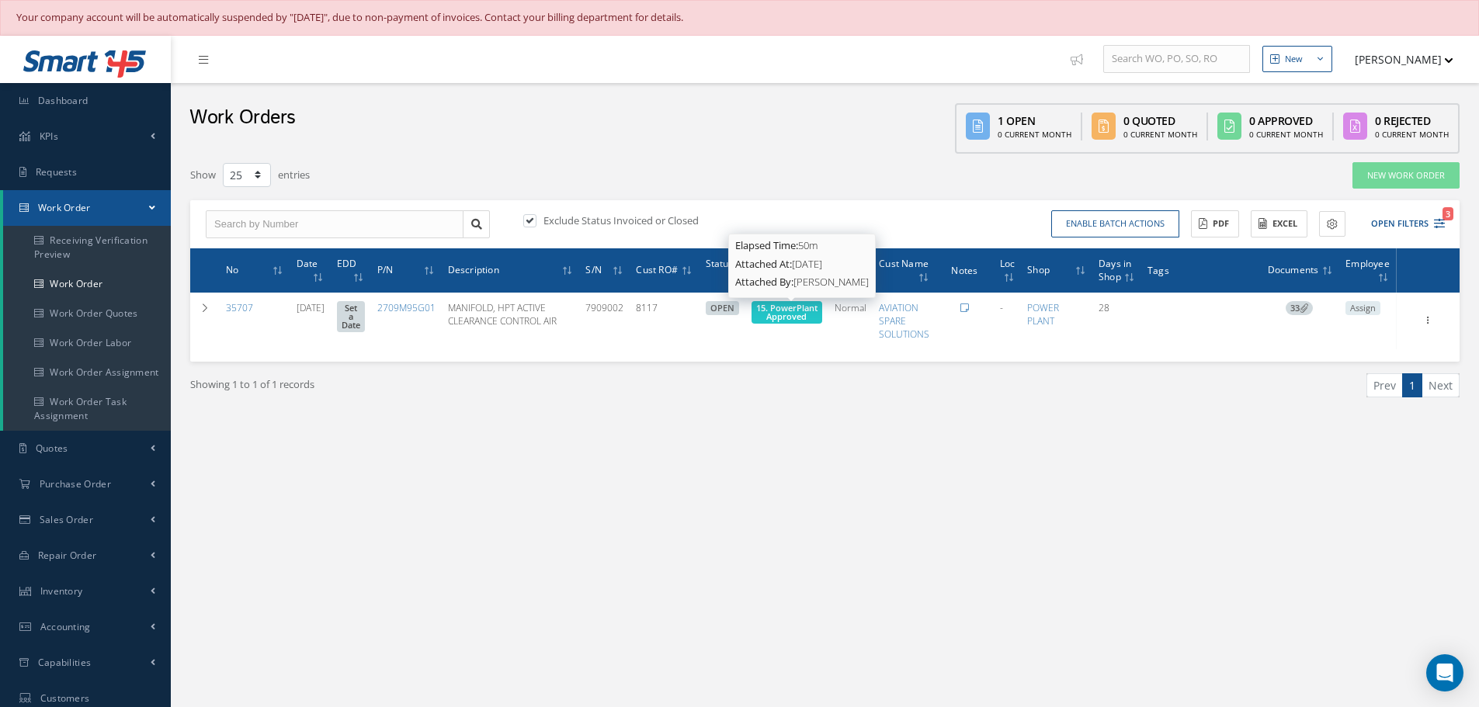
click at [801, 317] on span "15. PowerPlant Approved" at bounding box center [786, 312] width 61 height 20
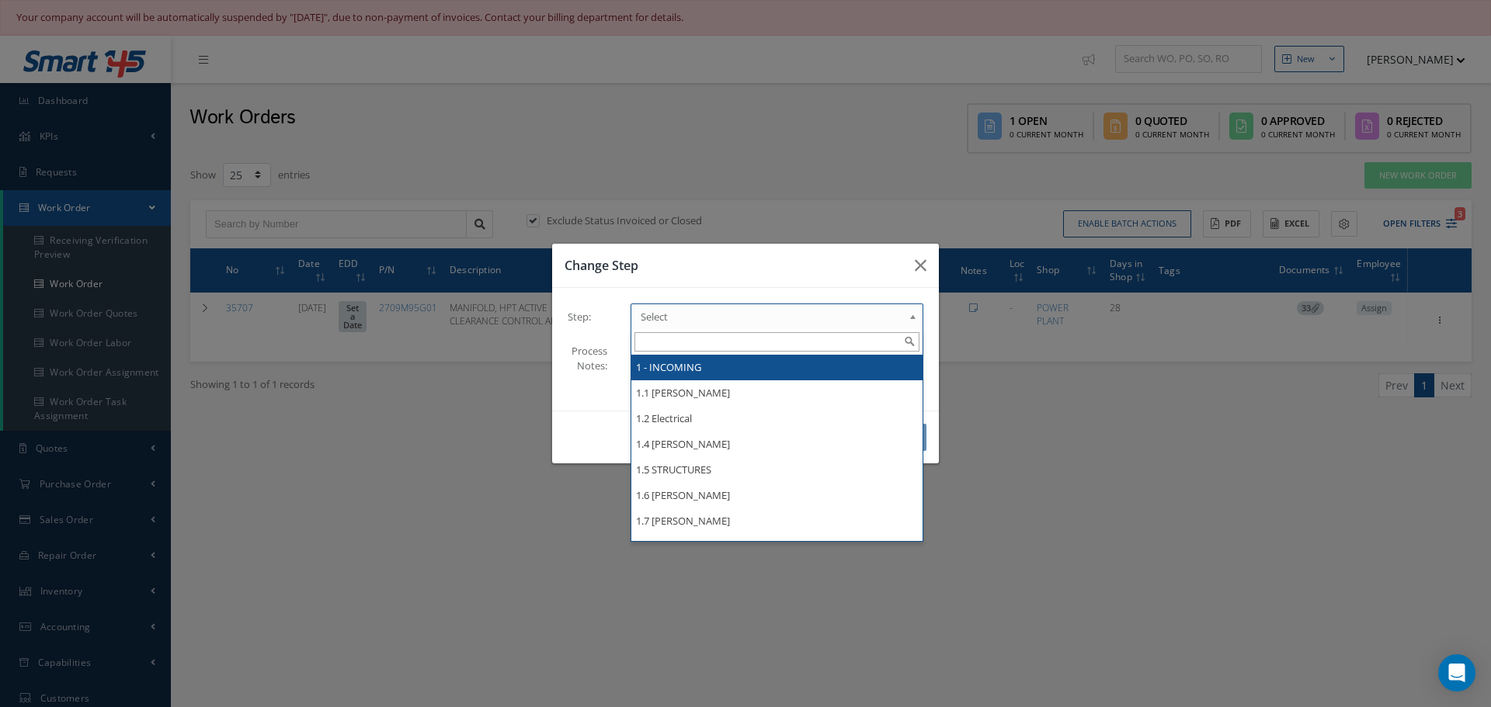
click at [914, 315] on b at bounding box center [915, 320] width 14 height 25
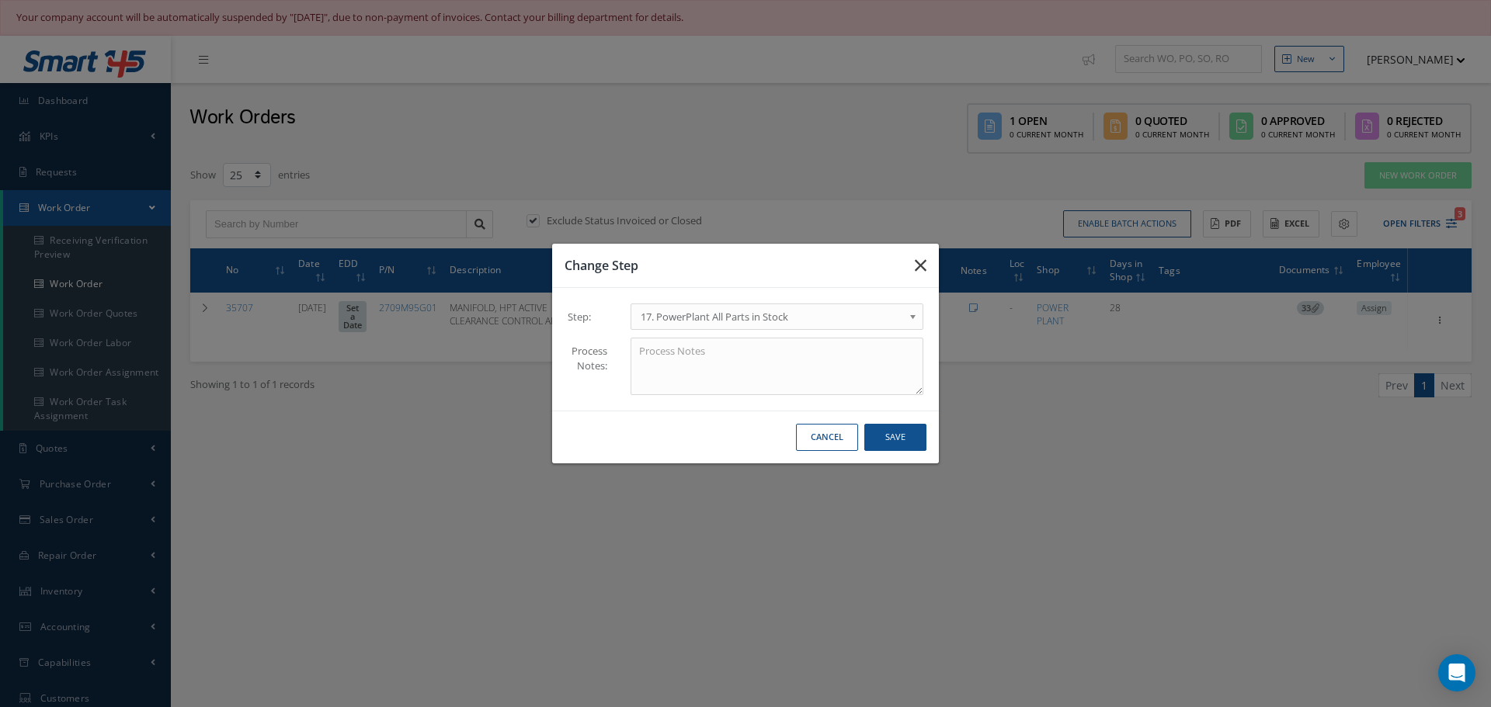
click at [916, 264] on icon "button" at bounding box center [921, 265] width 12 height 19
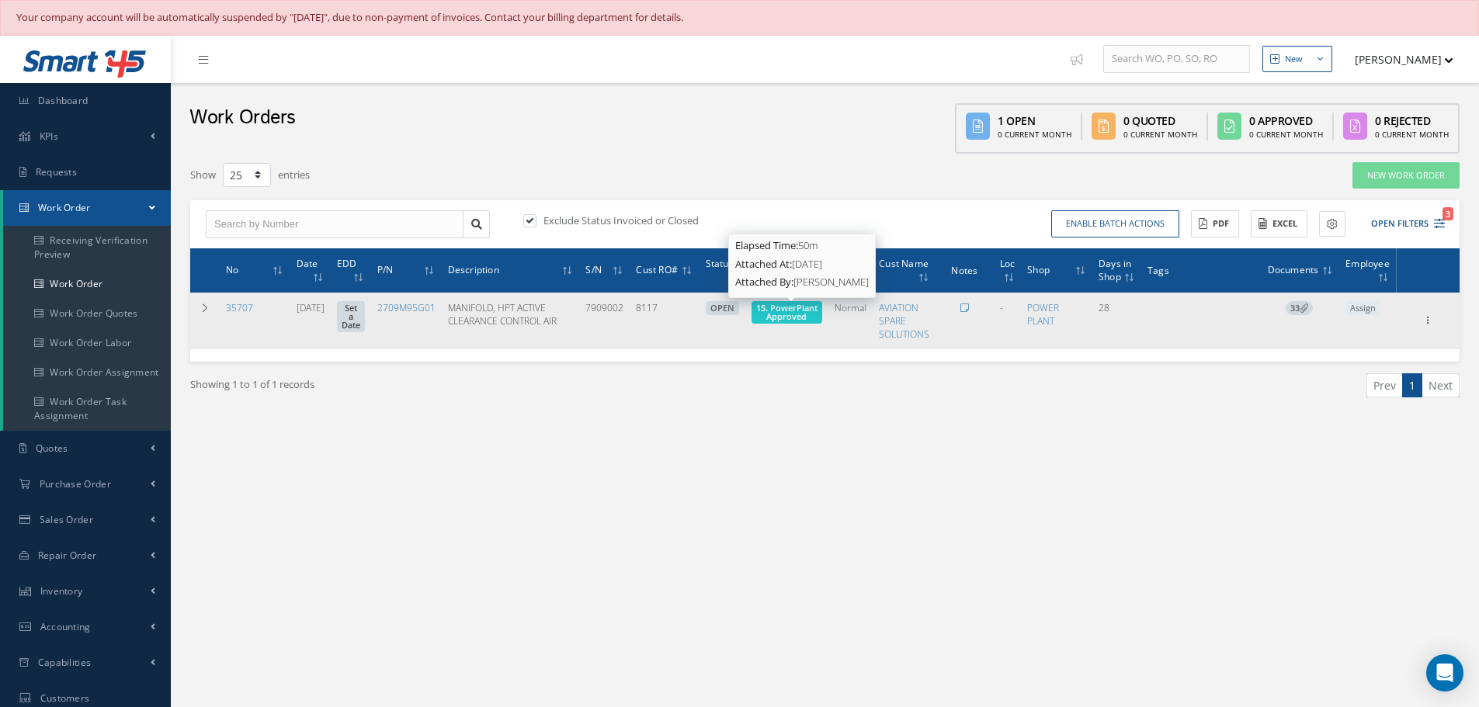
click at [814, 318] on span "15. PowerPlant Approved" at bounding box center [786, 312] width 61 height 20
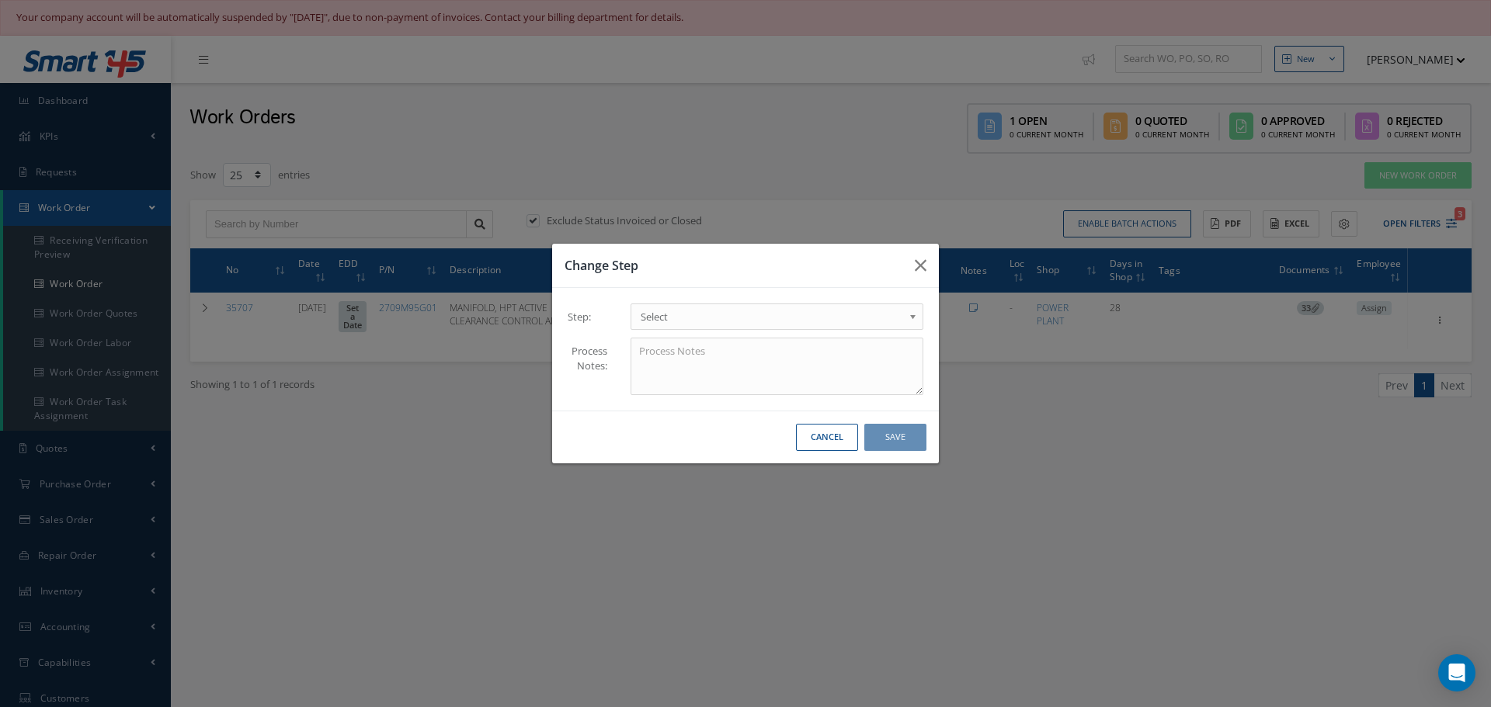
click at [916, 319] on b at bounding box center [915, 320] width 14 height 25
click at [895, 435] on button "Save" at bounding box center [895, 437] width 62 height 27
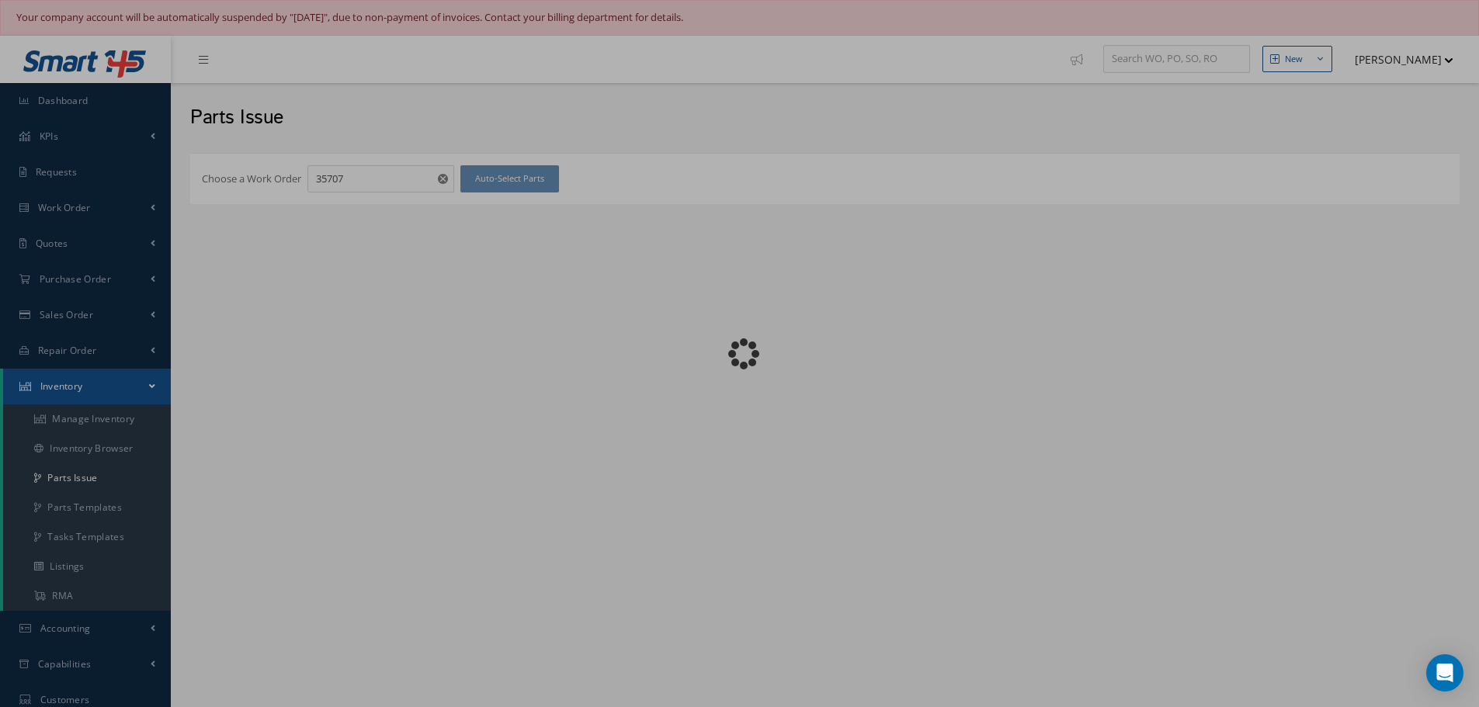
checkbox input "false"
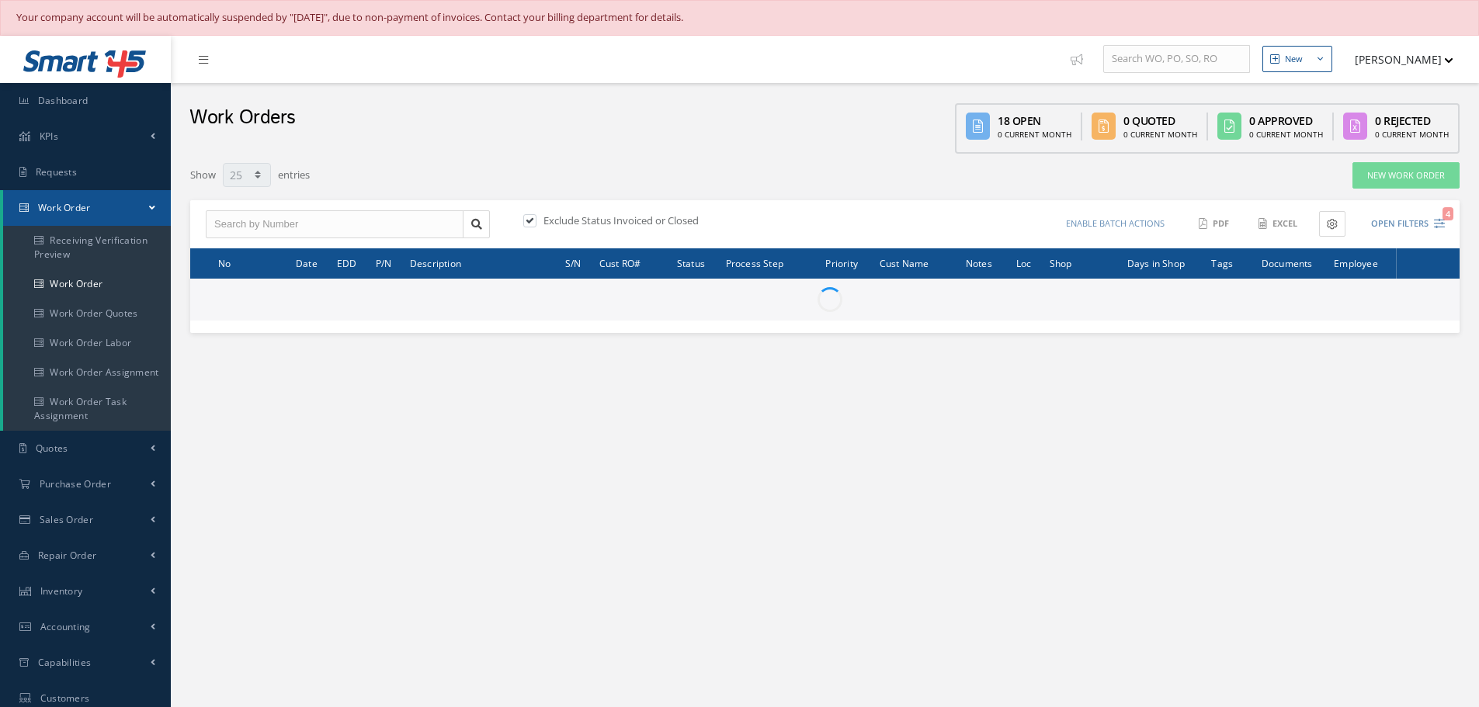
select select "25"
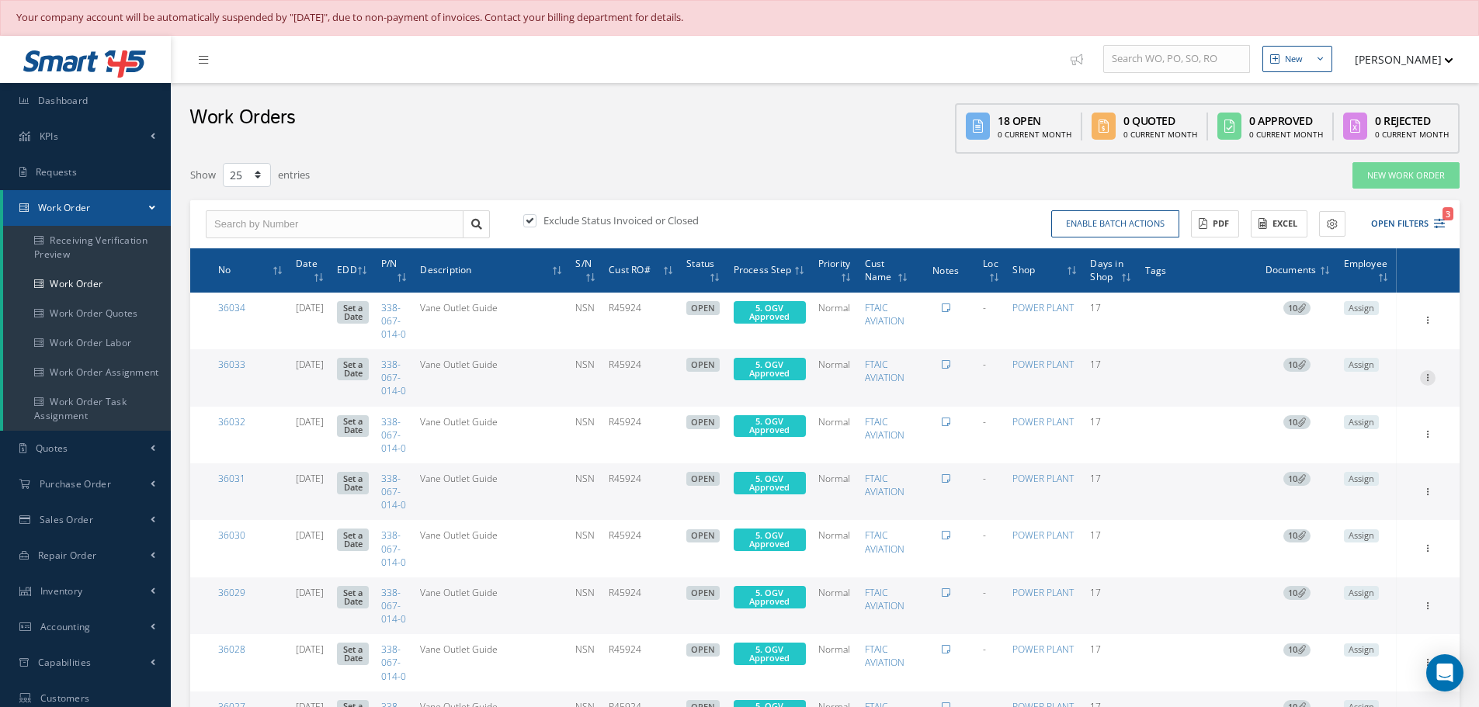
click at [1430, 386] on div at bounding box center [1428, 378] width 16 height 16
click at [1432, 497] on icon at bounding box center [1428, 491] width 16 height 12
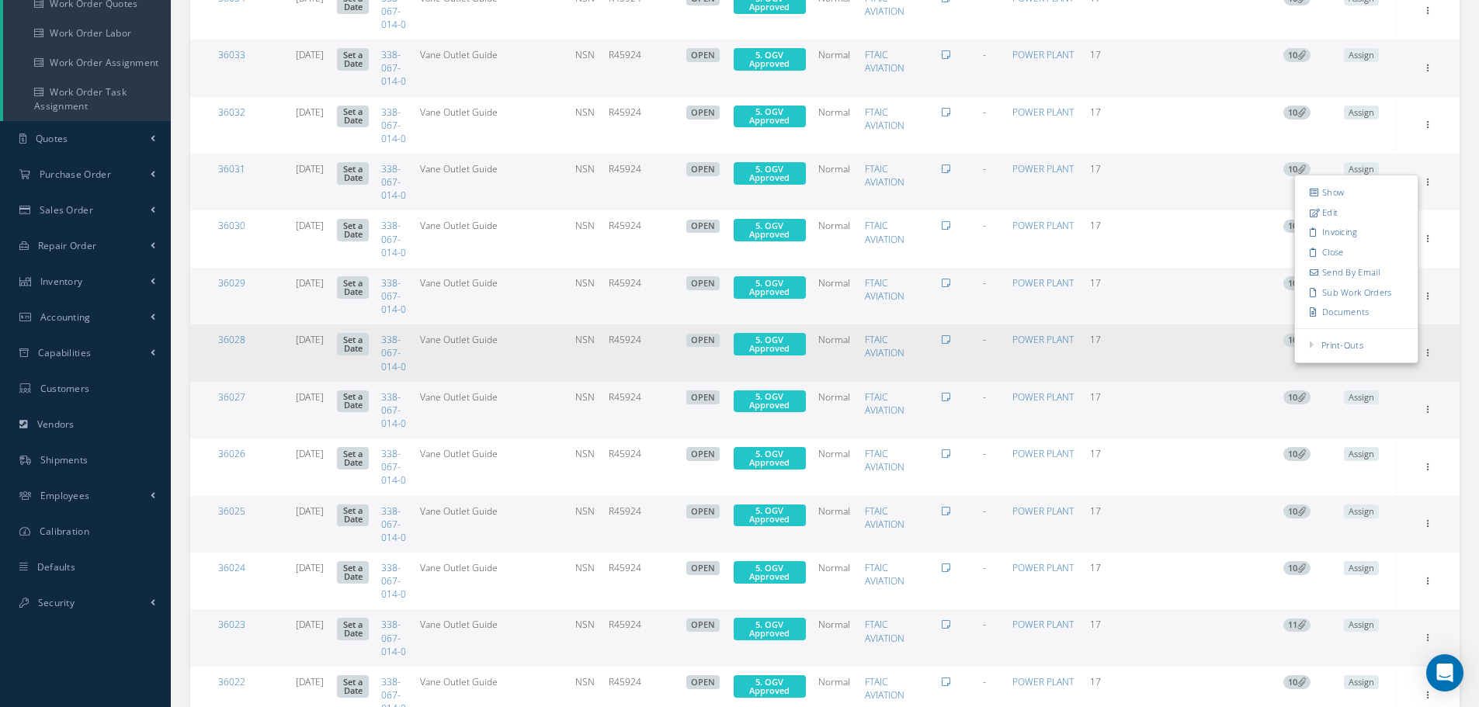
scroll to position [311, 0]
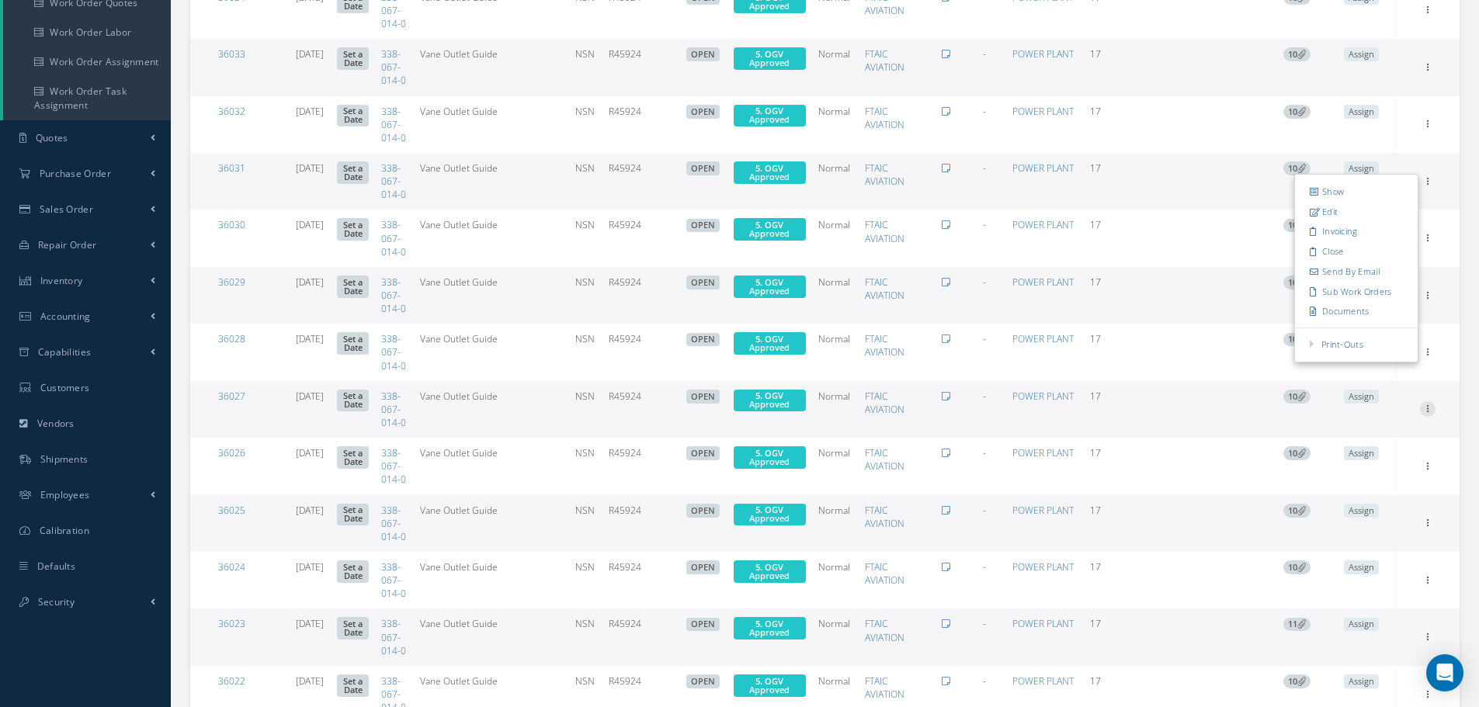
click at [1426, 414] on icon at bounding box center [1428, 407] width 16 height 12
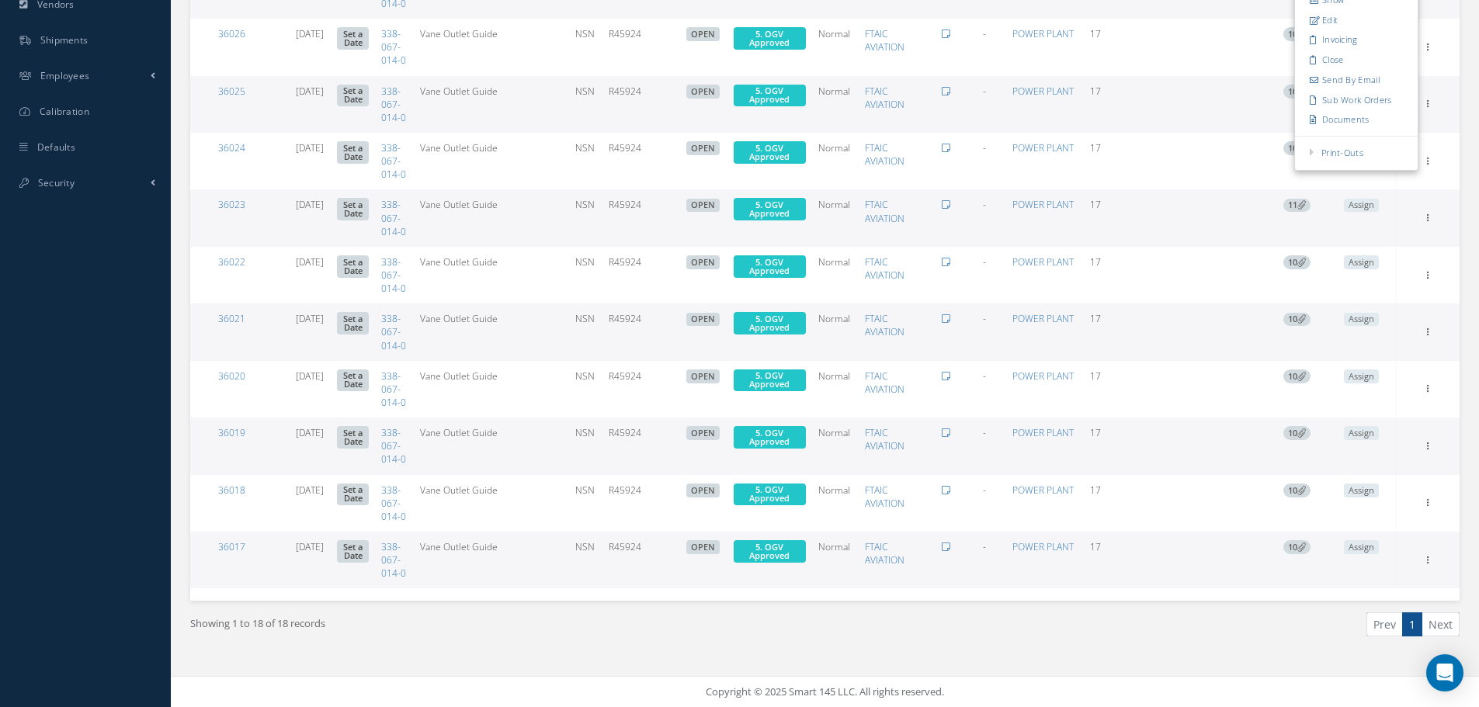
scroll to position [932, 0]
click at [1424, 565] on icon at bounding box center [1428, 559] width 16 height 12
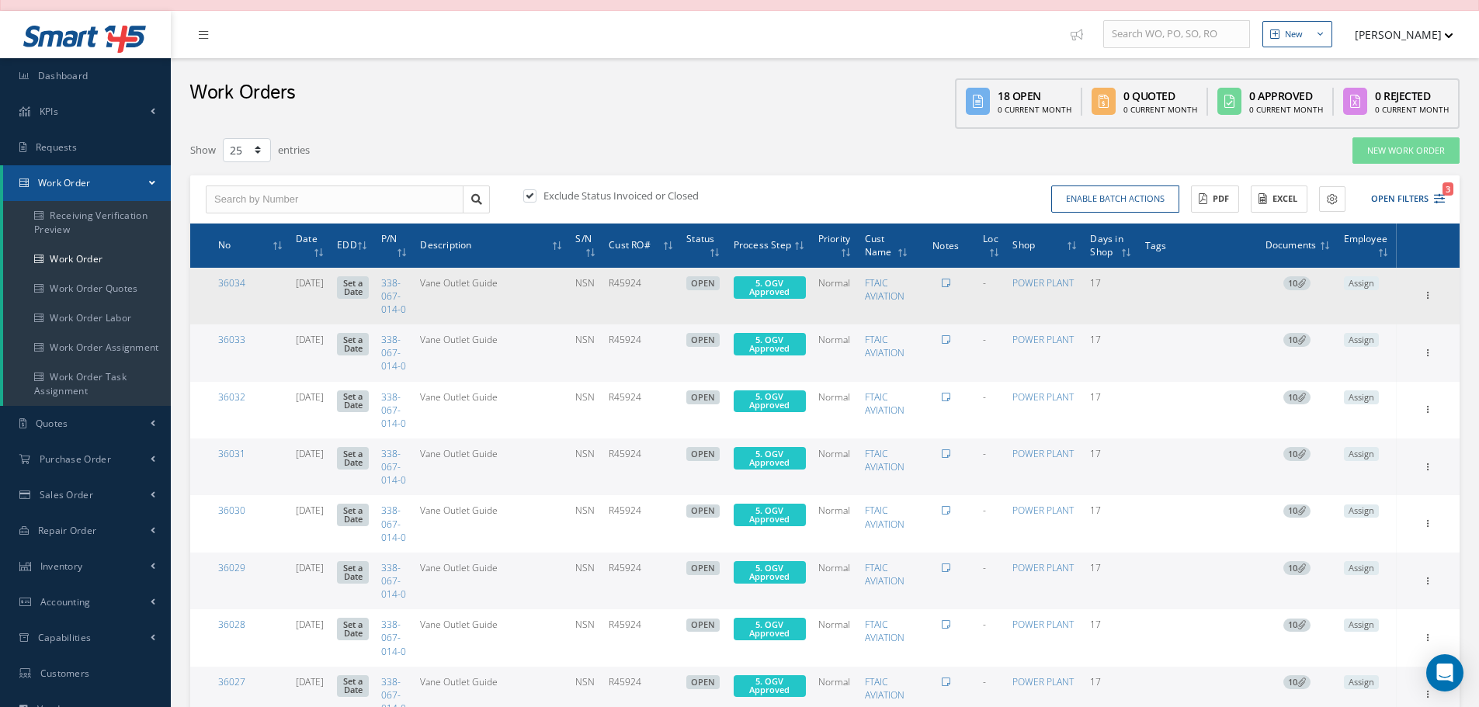
scroll to position [0, 0]
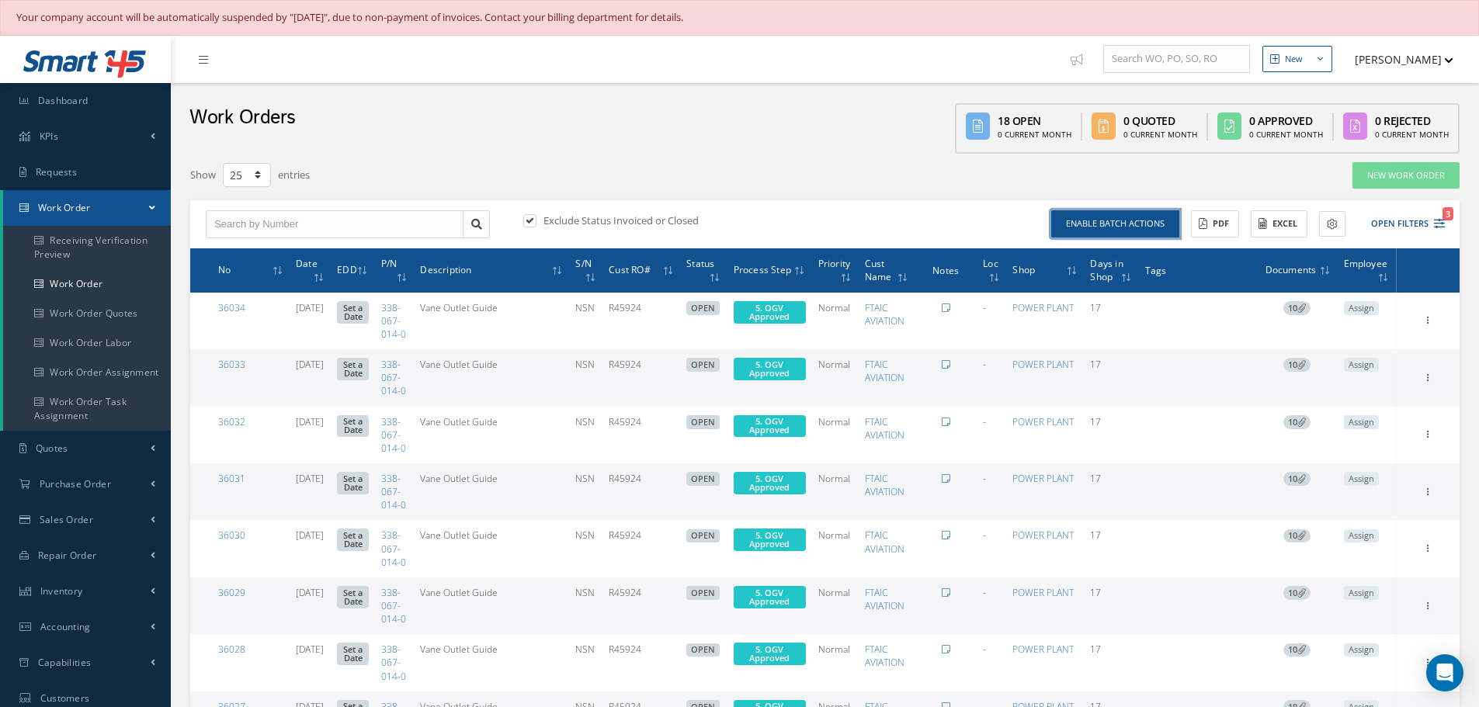
click at [1112, 222] on button "Enable batch actions" at bounding box center [1115, 223] width 128 height 27
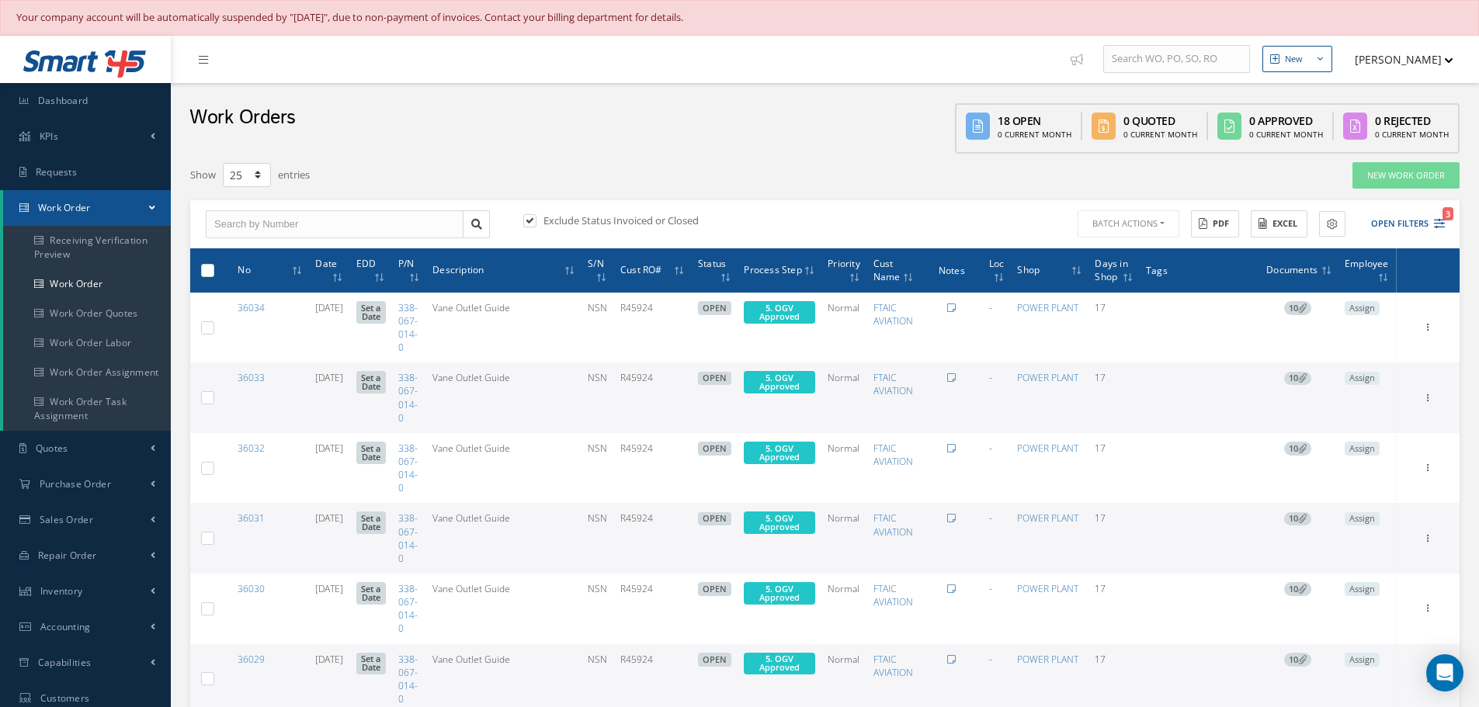
click at [214, 266] on label at bounding box center [214, 269] width 0 height 13
click at [205, 266] on input "checkbox" at bounding box center [208, 271] width 10 height 10
checkbox input "true"
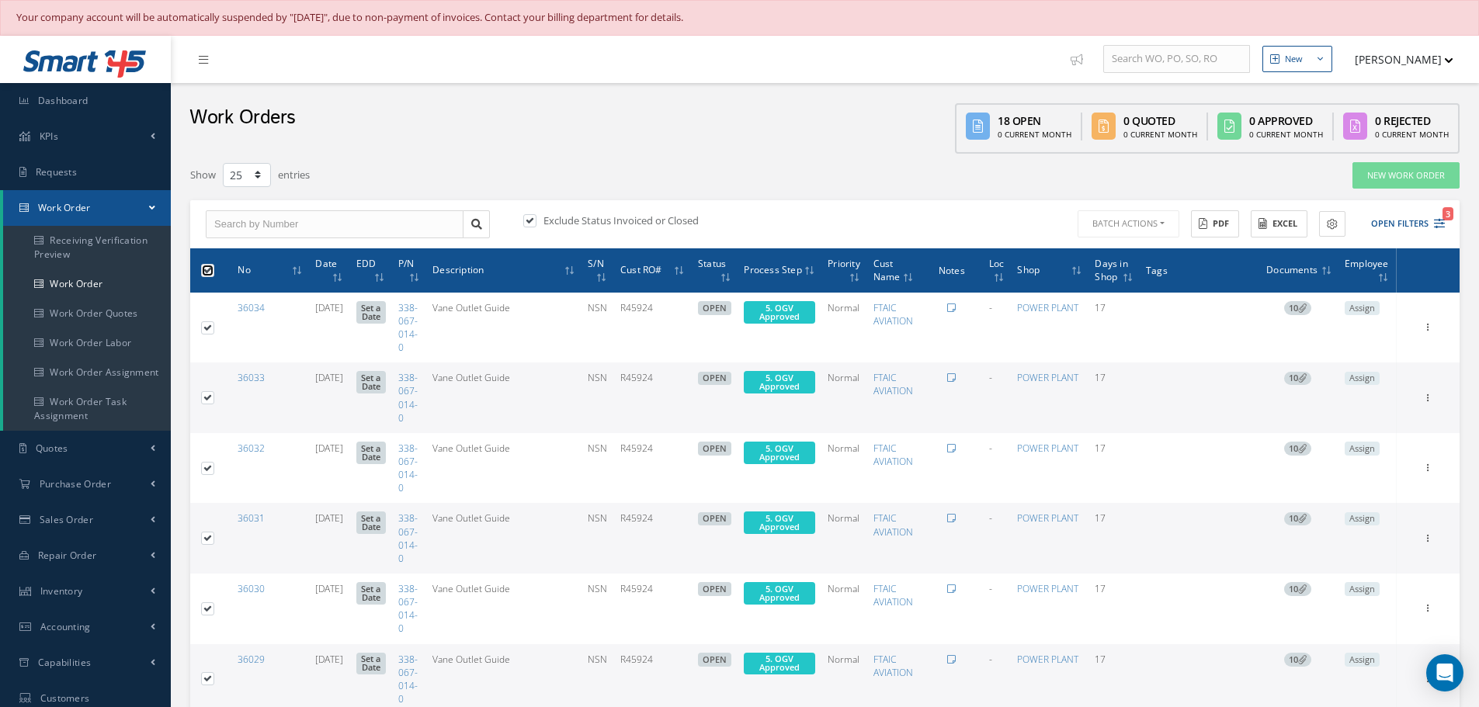
checkbox input "true"
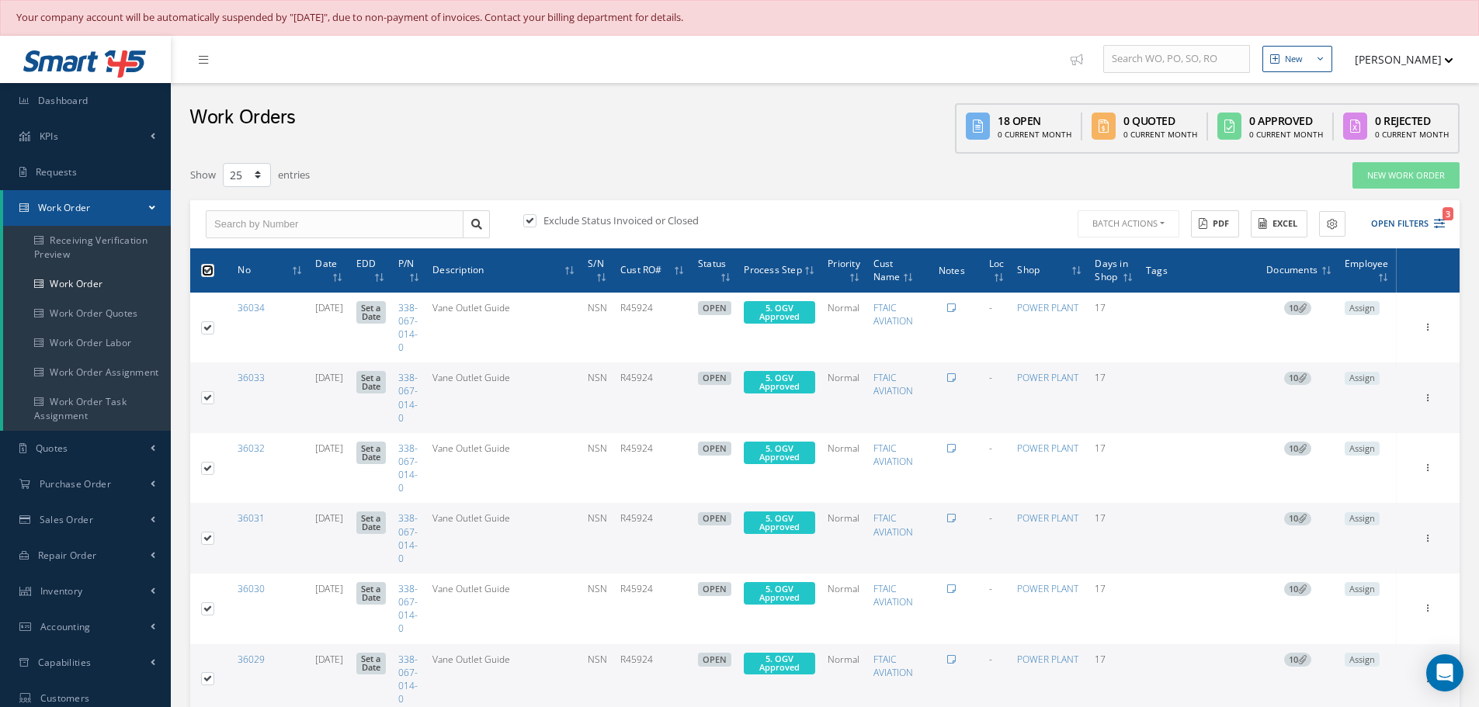
checkbox input "true"
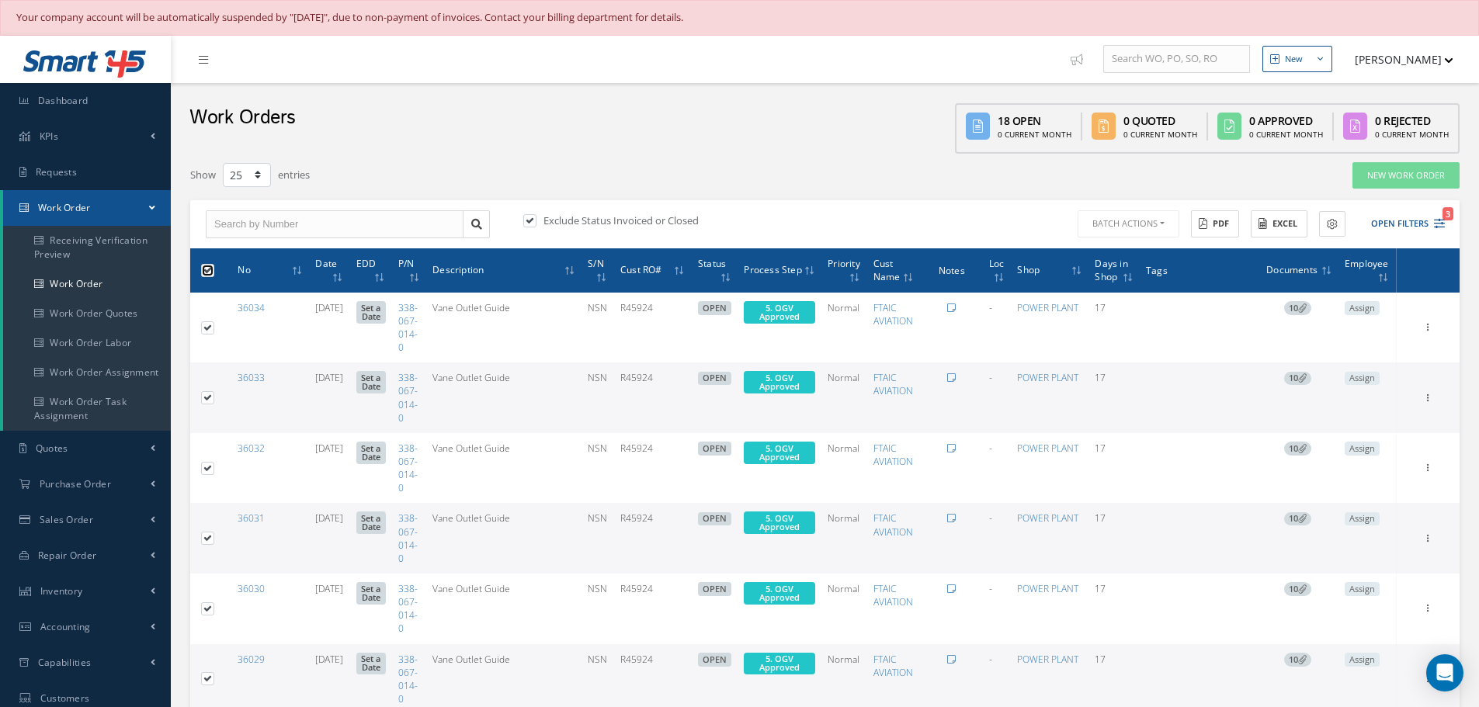
checkbox input "true"
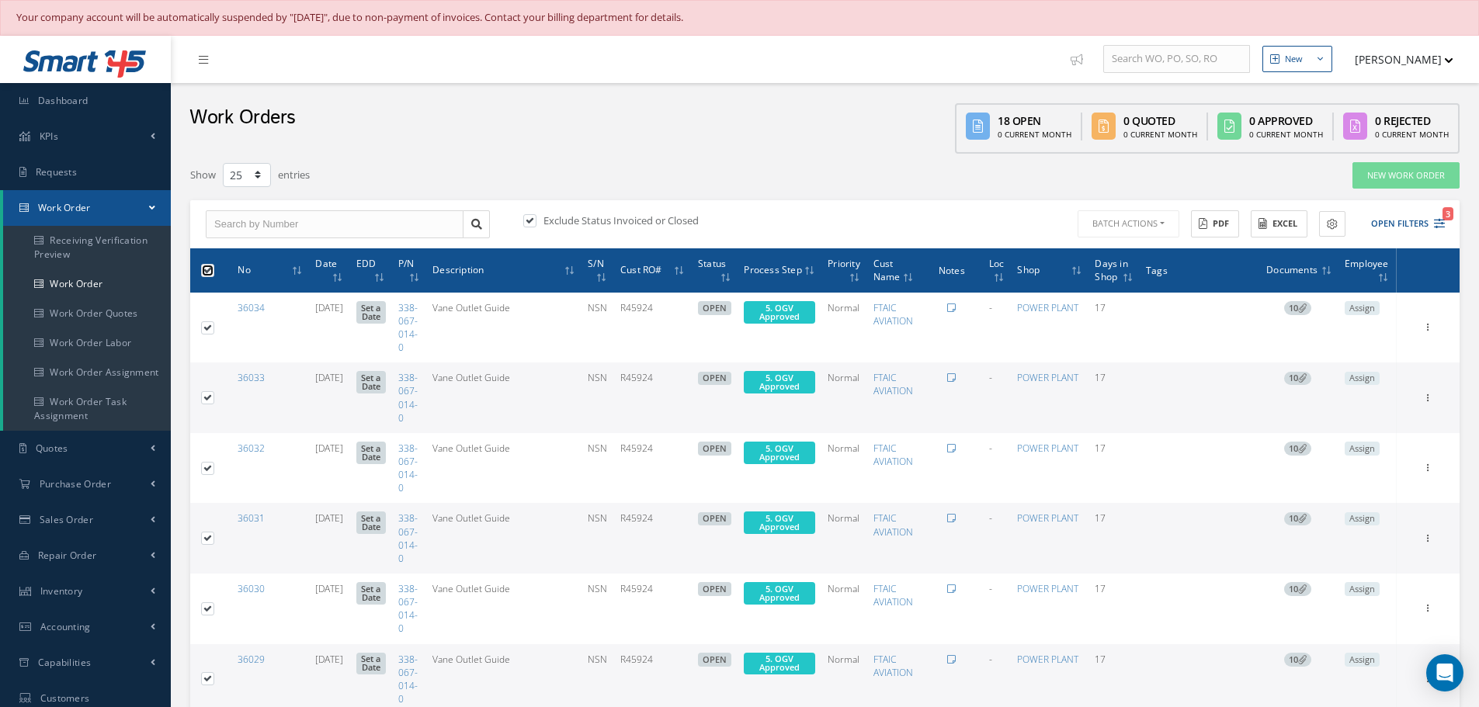
checkbox input "true"
click at [1162, 224] on button "Batch Actions" at bounding box center [1127, 223] width 105 height 27
click at [1138, 245] on link "Update Work Orders" at bounding box center [1137, 249] width 124 height 21
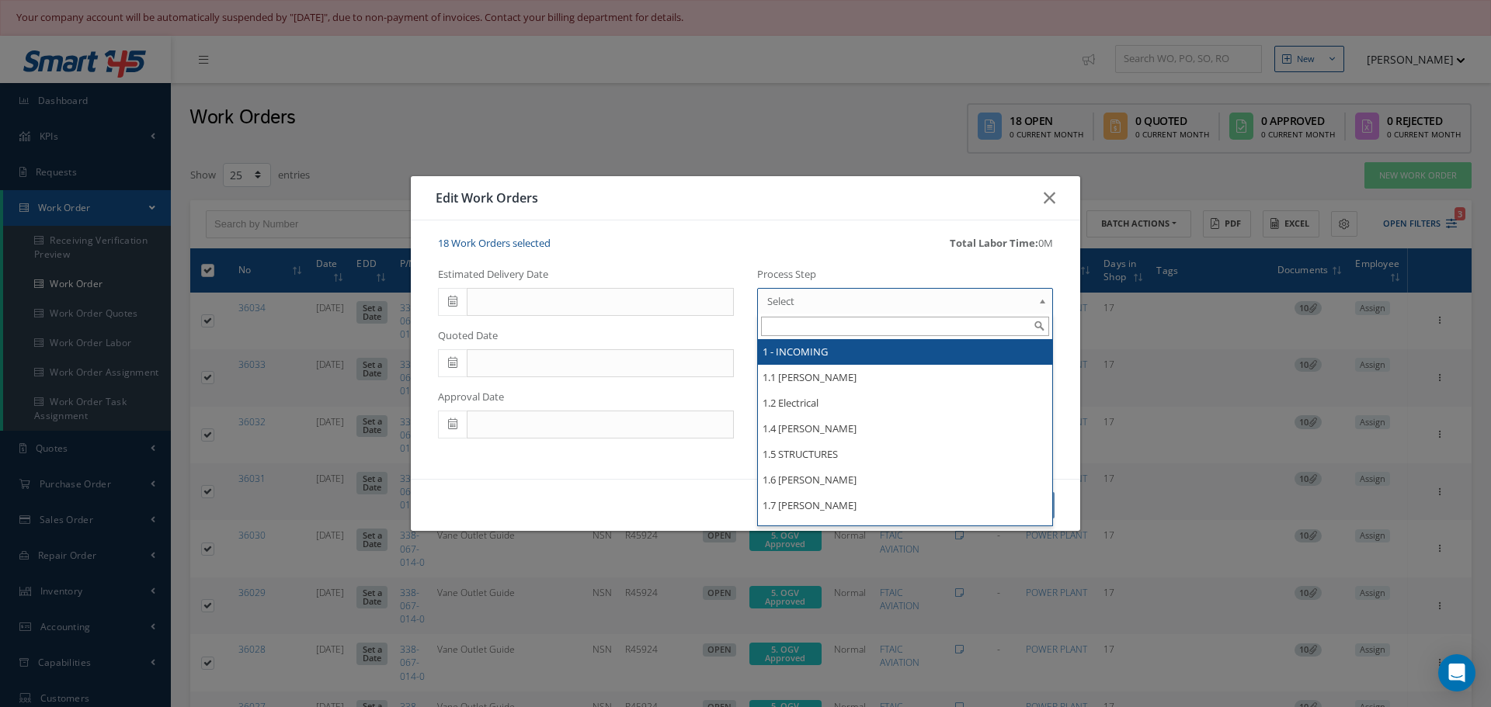
click at [1043, 303] on b at bounding box center [1045, 305] width 14 height 25
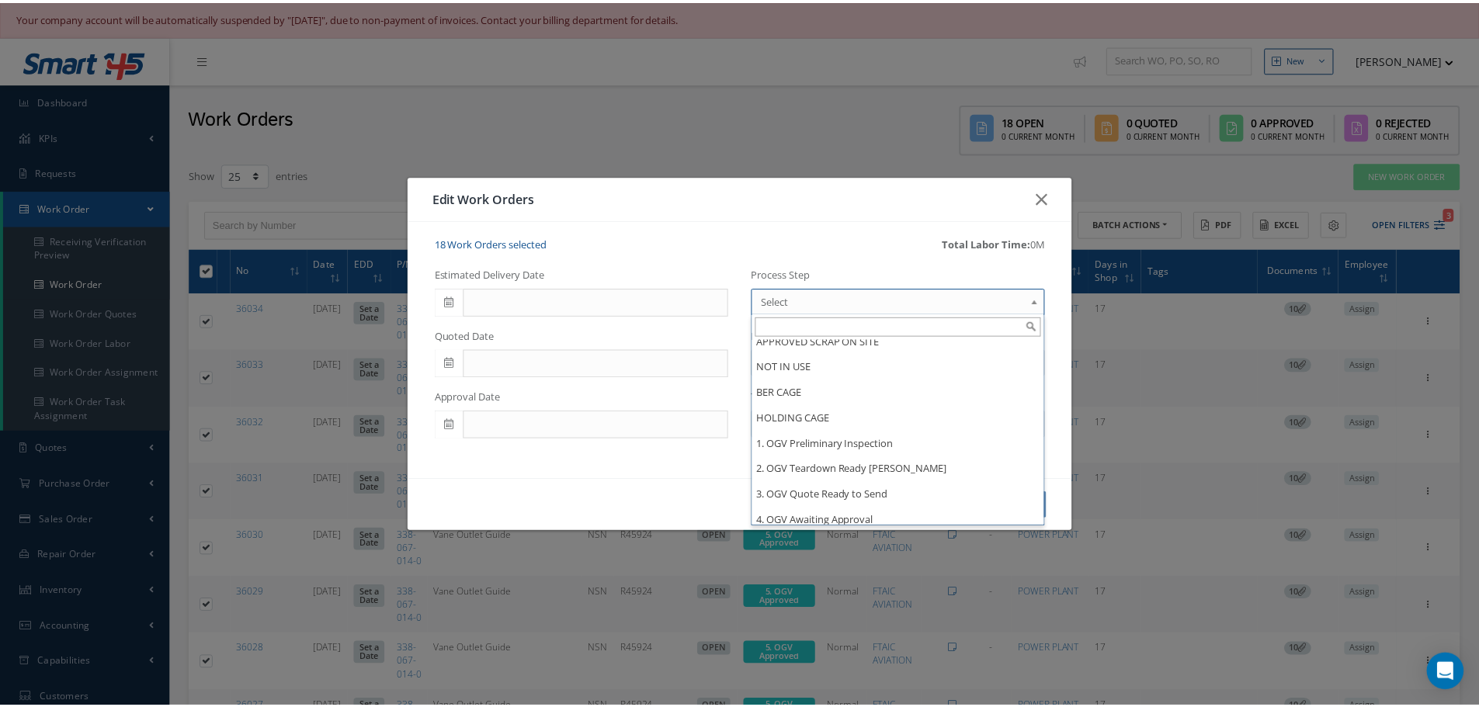
scroll to position [1242, 0]
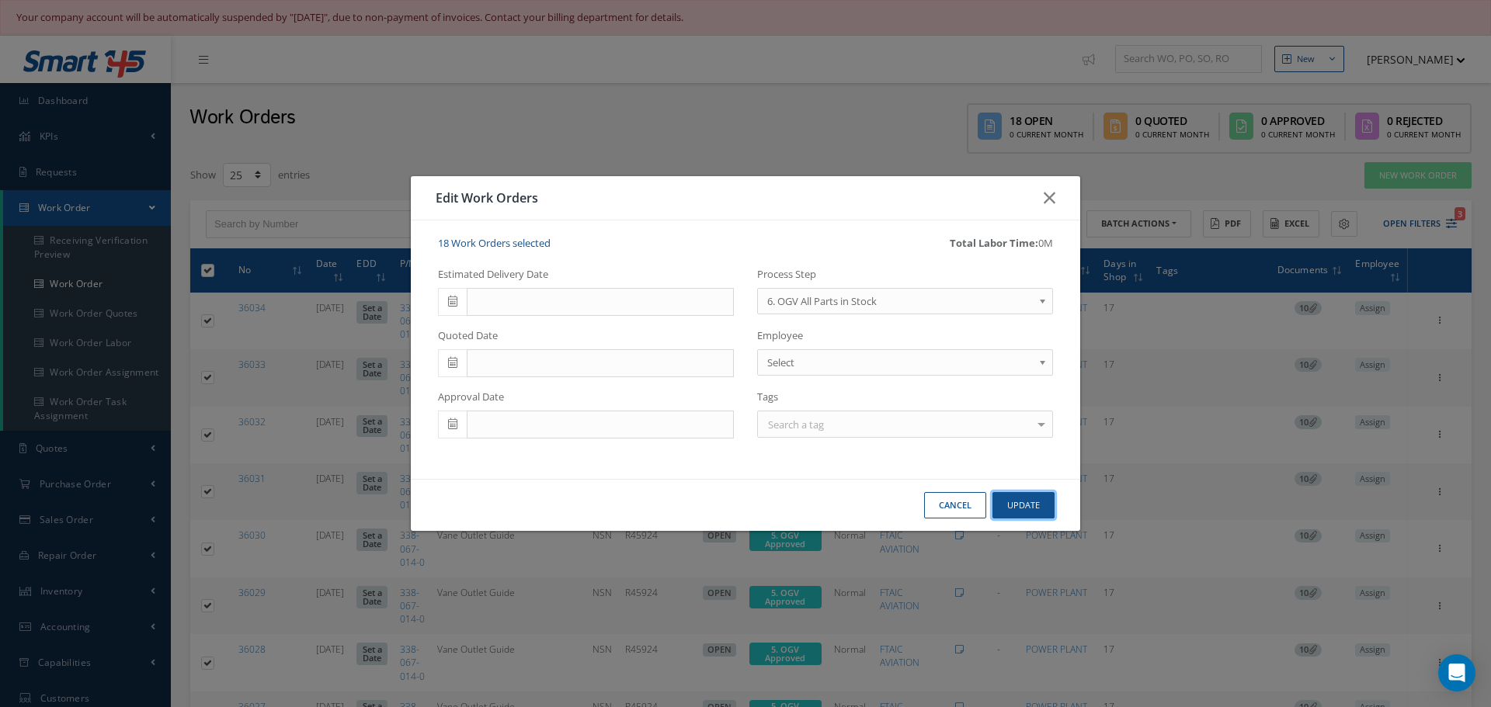
click at [1027, 506] on button "Update" at bounding box center [1023, 505] width 62 height 27
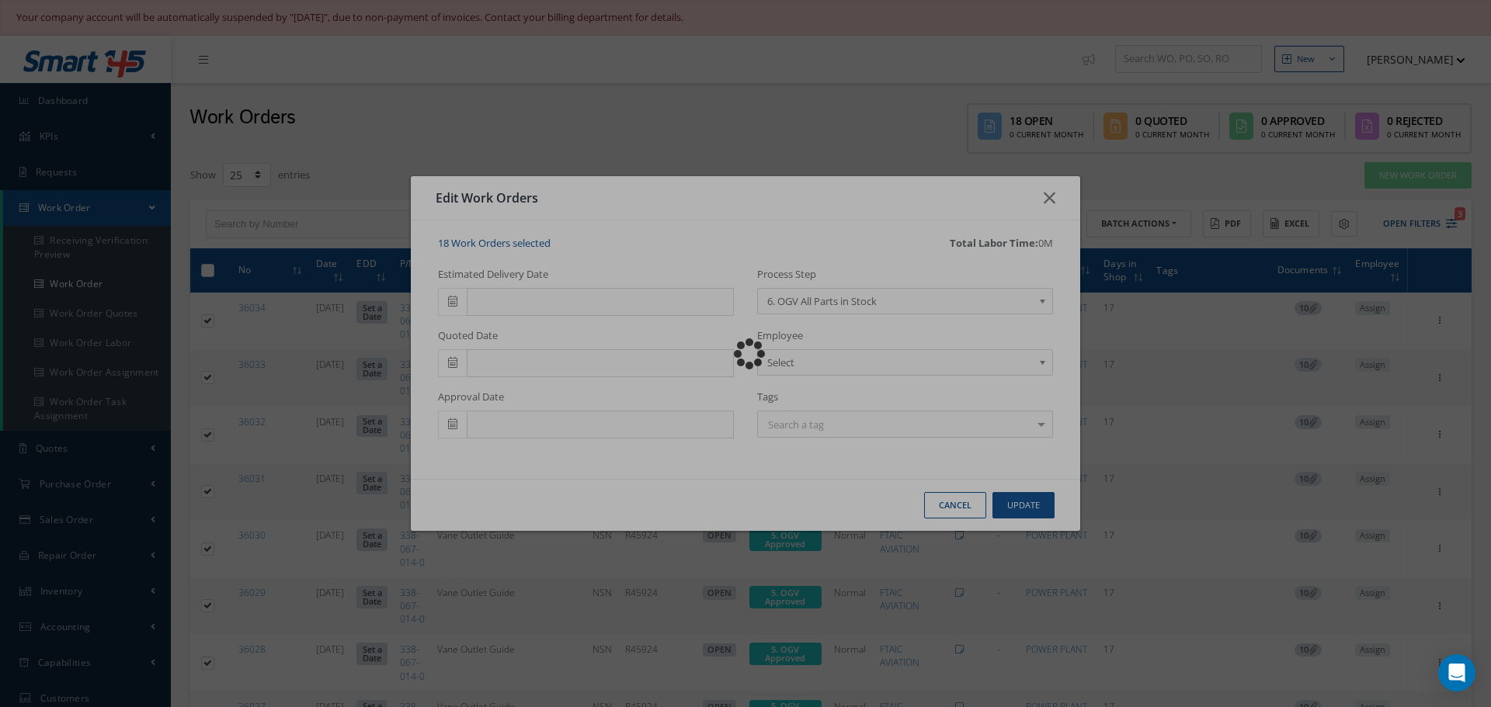
checkbox input "false"
